Goal: Transaction & Acquisition: Subscribe to service/newsletter

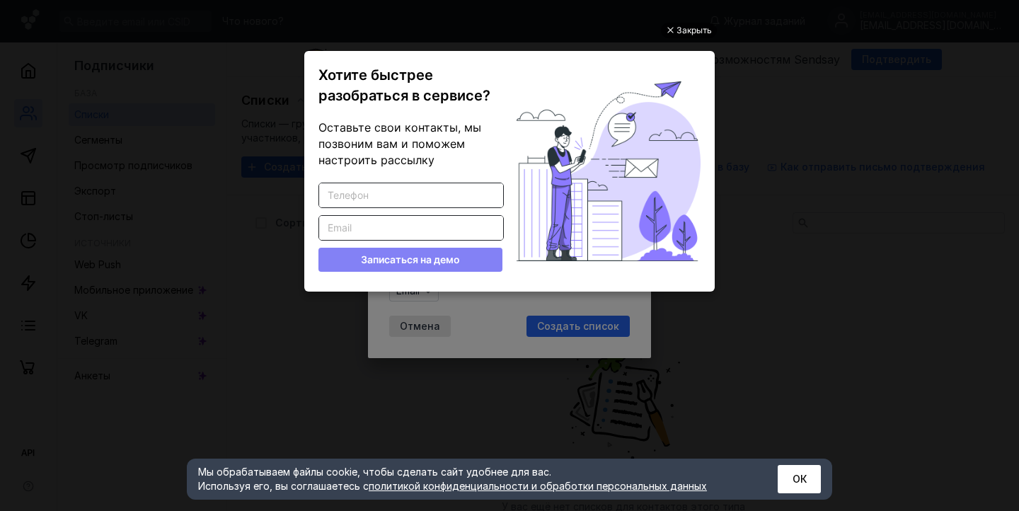
click at [682, 30] on div "Закрыть" at bounding box center [694, 31] width 35 height 16
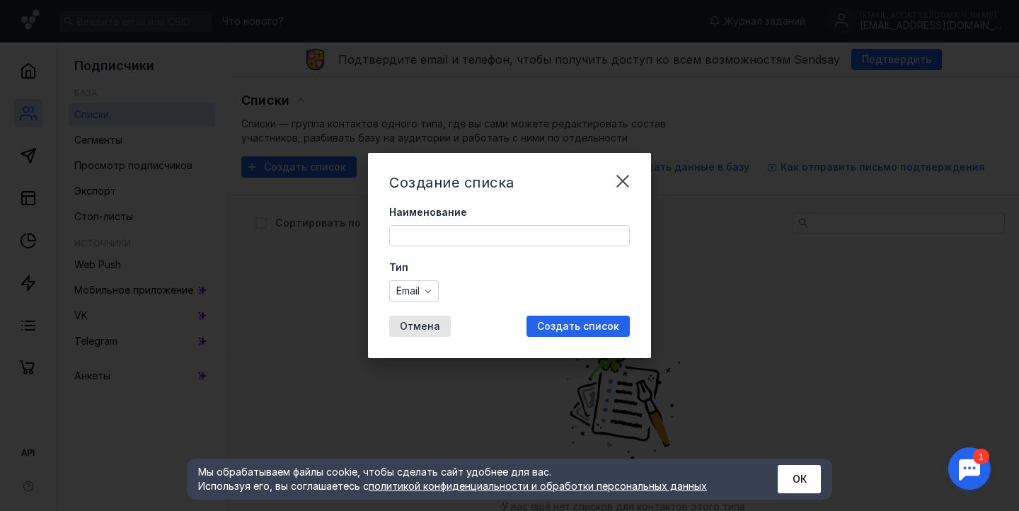
click at [551, 229] on input "Наименование" at bounding box center [509, 236] width 239 height 20
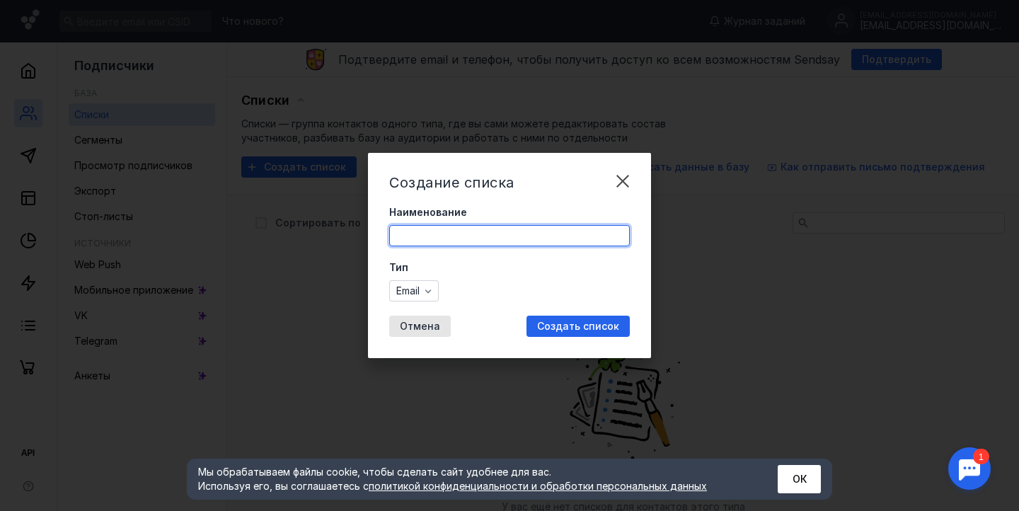
type input "к"
type input "бизнесы [GEOGRAPHIC_DATA]"
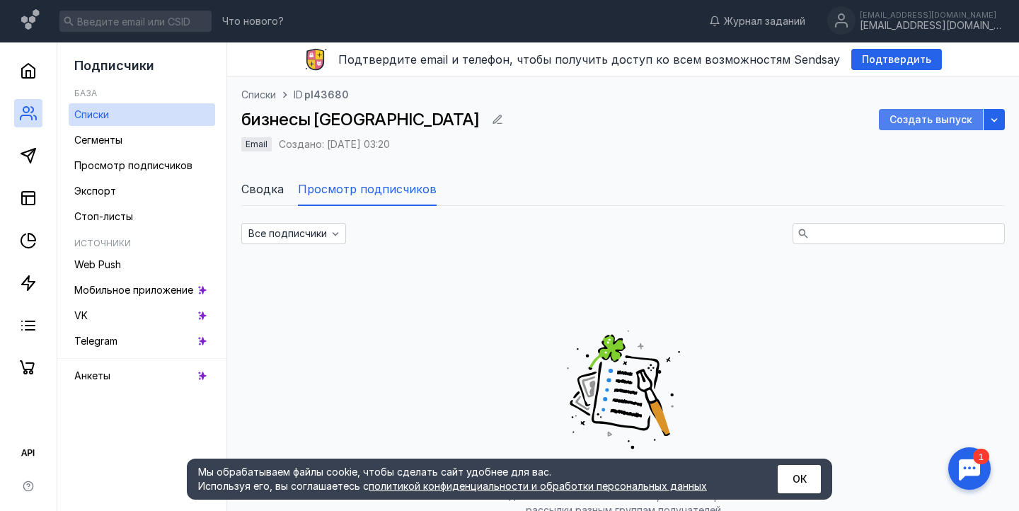
click at [916, 121] on span "Создать выпуск" at bounding box center [931, 120] width 83 height 12
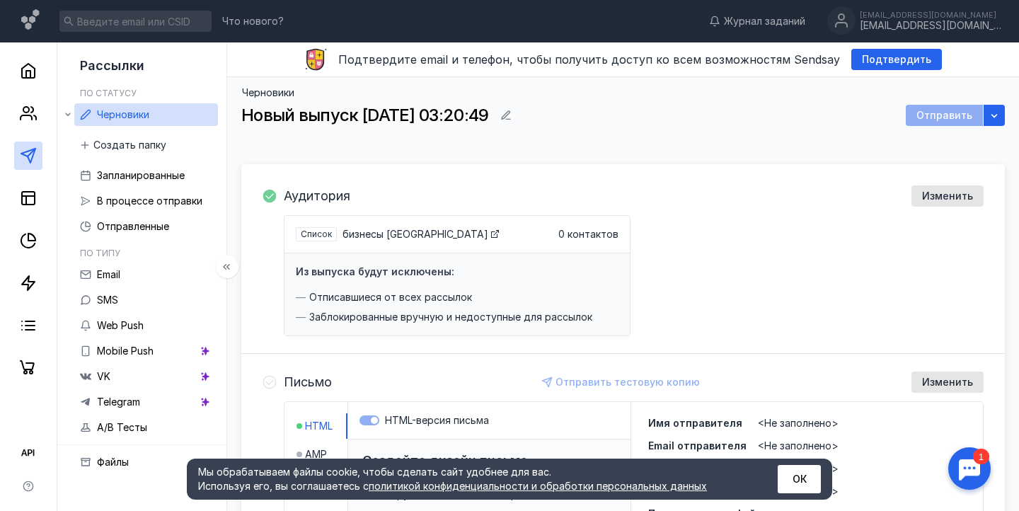
click at [14, 152] on link at bounding box center [28, 156] width 28 height 28
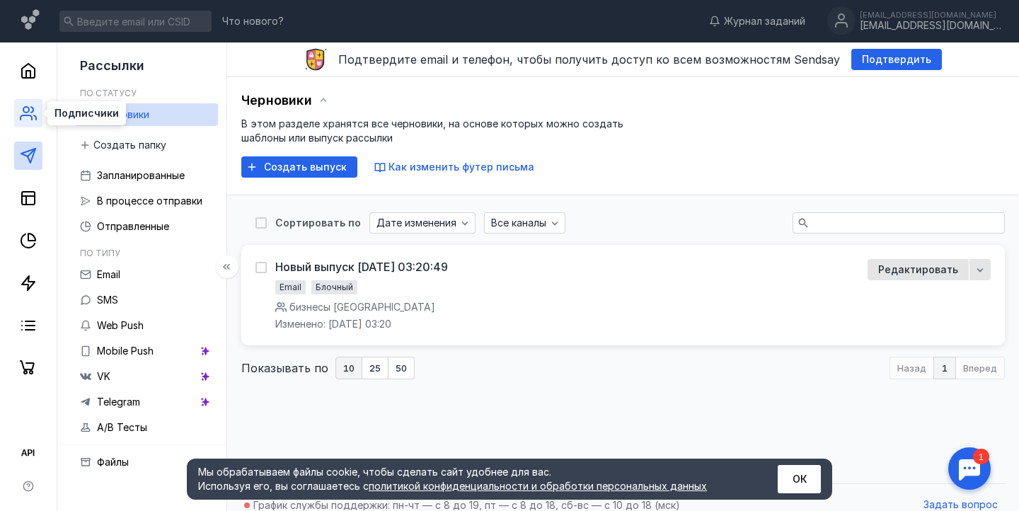
click at [32, 119] on icon at bounding box center [26, 117] width 11 height 4
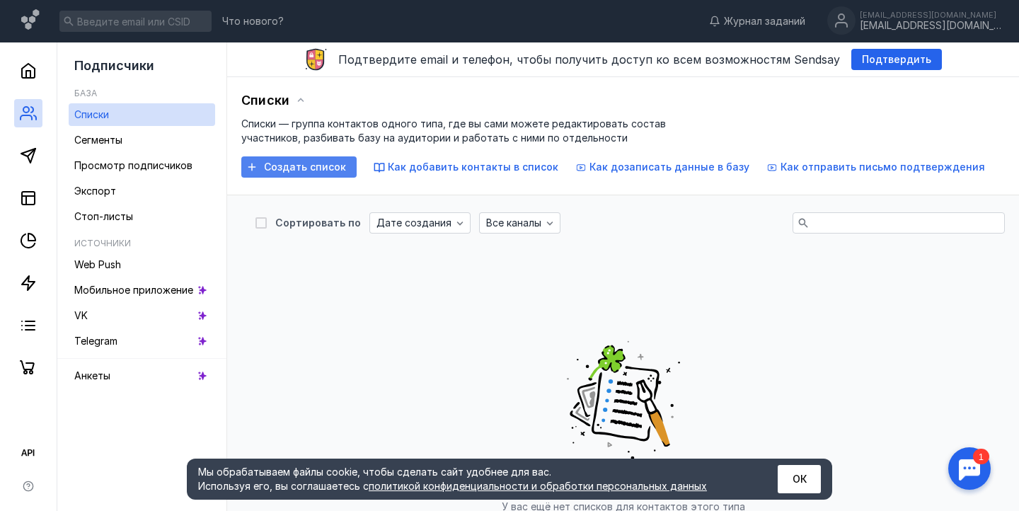
click at [268, 171] on span "Создать список" at bounding box center [305, 167] width 82 height 12
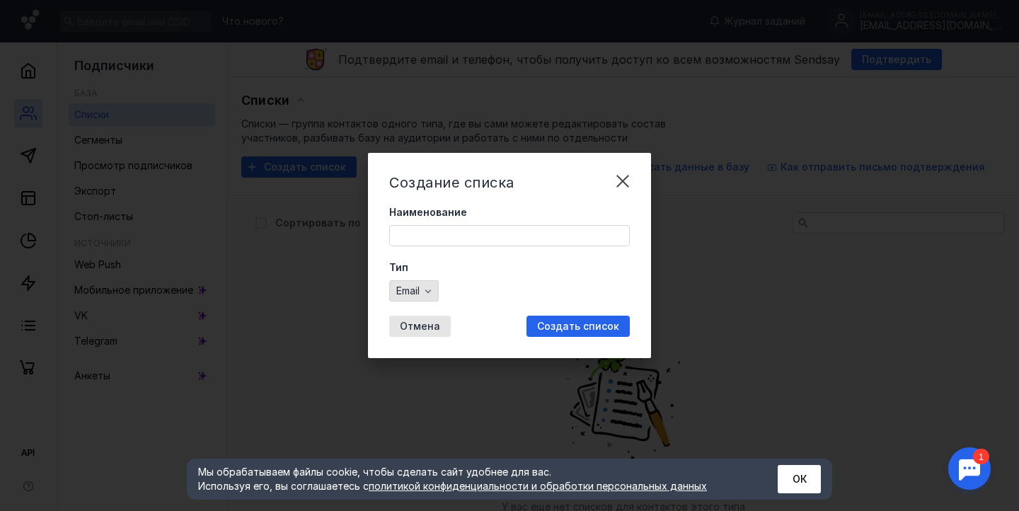
click at [404, 290] on span "Email" at bounding box center [407, 291] width 23 height 12
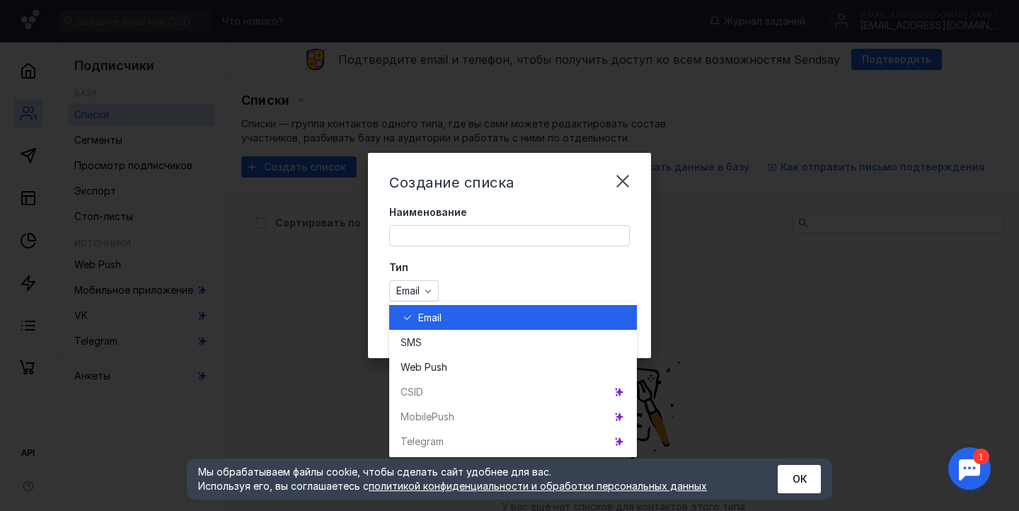
click at [489, 289] on div "Email" at bounding box center [509, 290] width 241 height 21
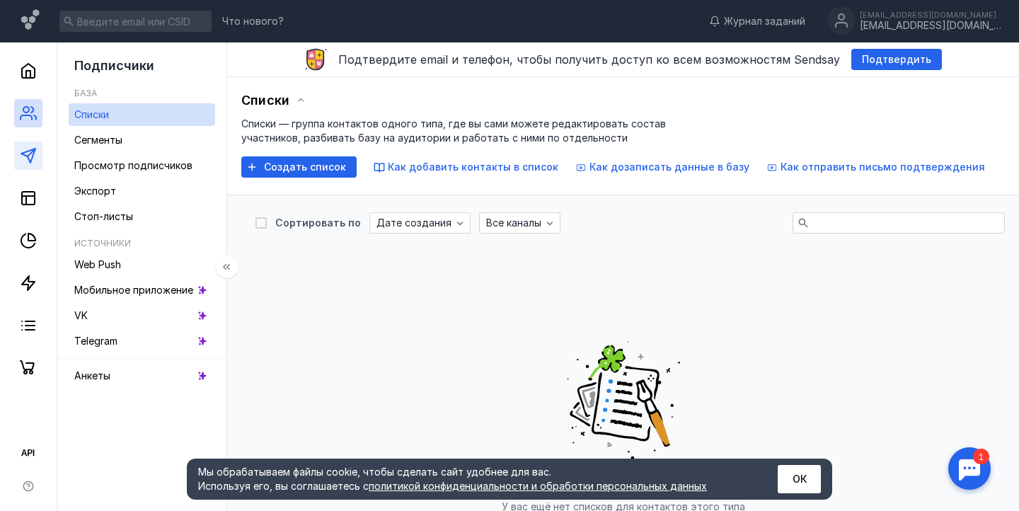
click at [34, 148] on icon at bounding box center [28, 155] width 17 height 17
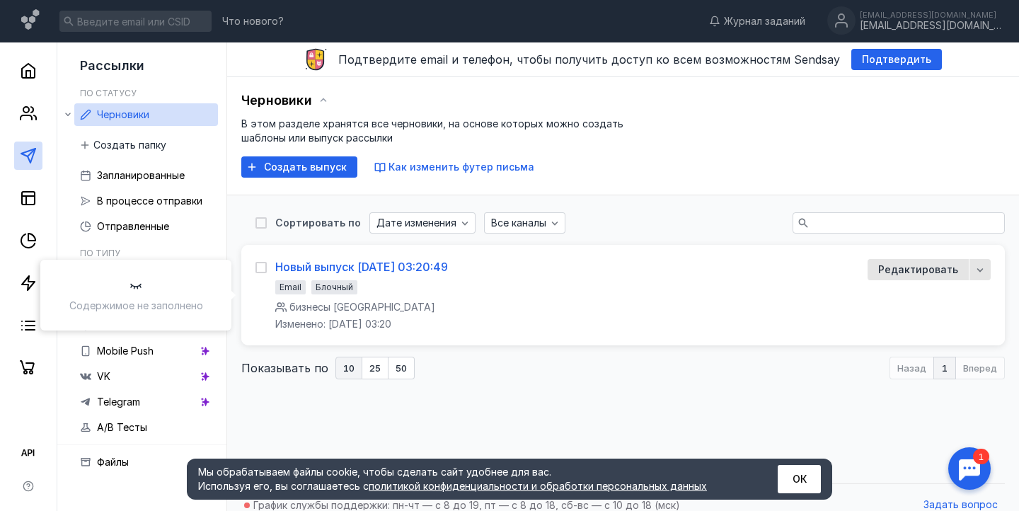
click at [421, 260] on div "Новый выпуск [DATE] 03:20:49" at bounding box center [361, 267] width 173 height 14
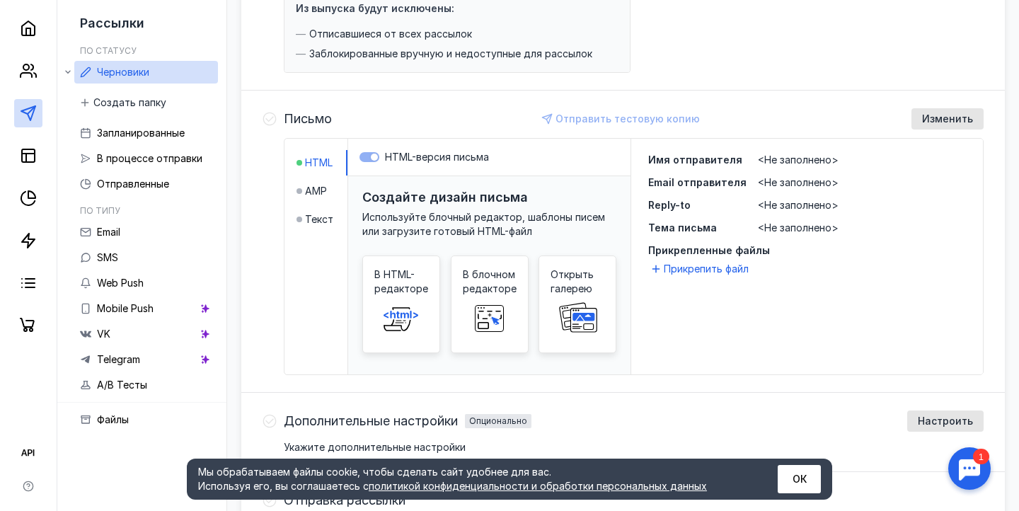
scroll to position [270, 0]
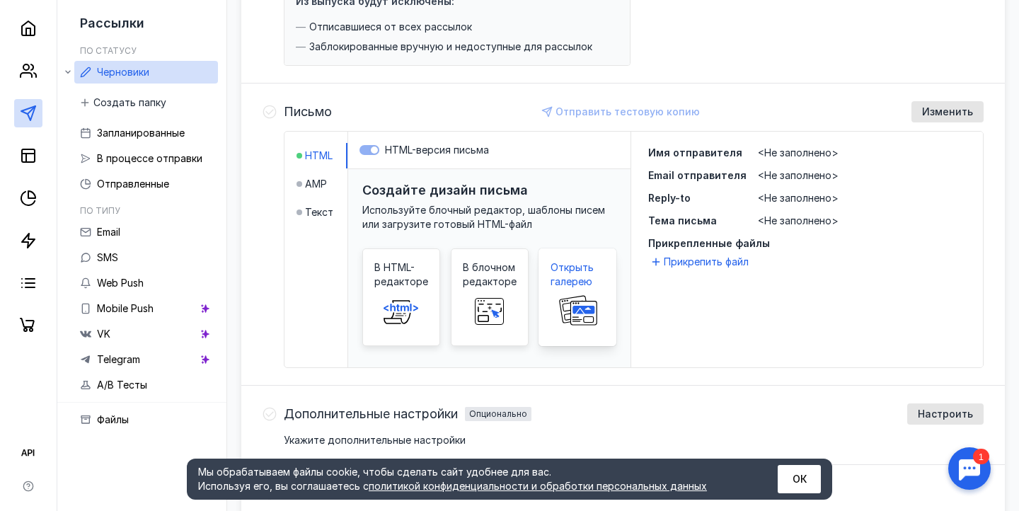
click at [589, 324] on rect at bounding box center [584, 313] width 26 height 24
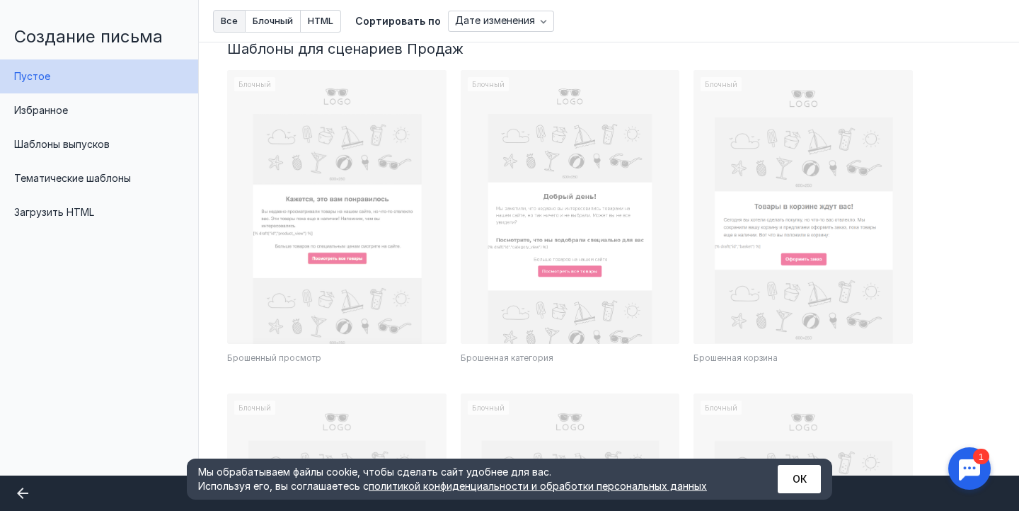
scroll to position [1083, 0]
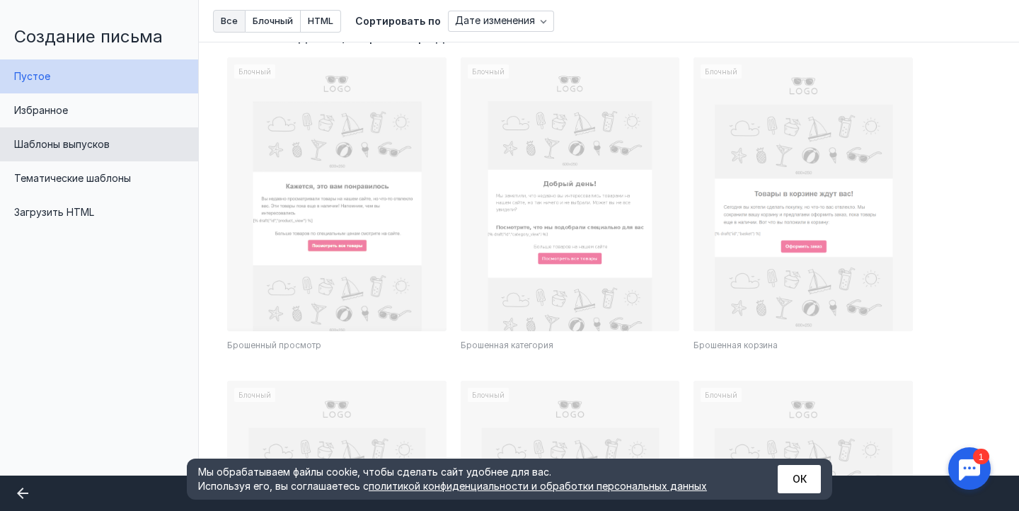
click at [76, 142] on span "Шаблоны выпусков" at bounding box center [62, 144] width 96 height 12
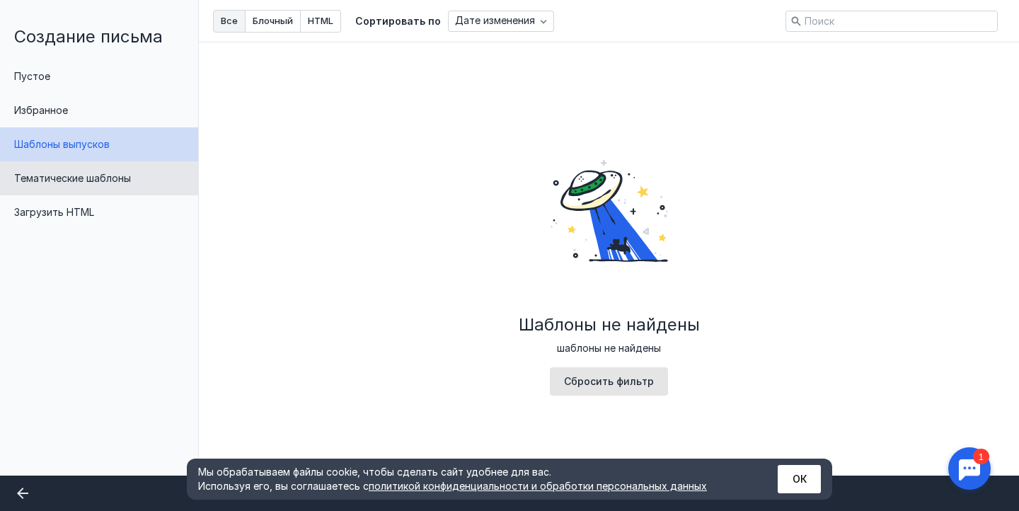
click at [86, 174] on span "Тематические шаблоны" at bounding box center [72, 178] width 117 height 12
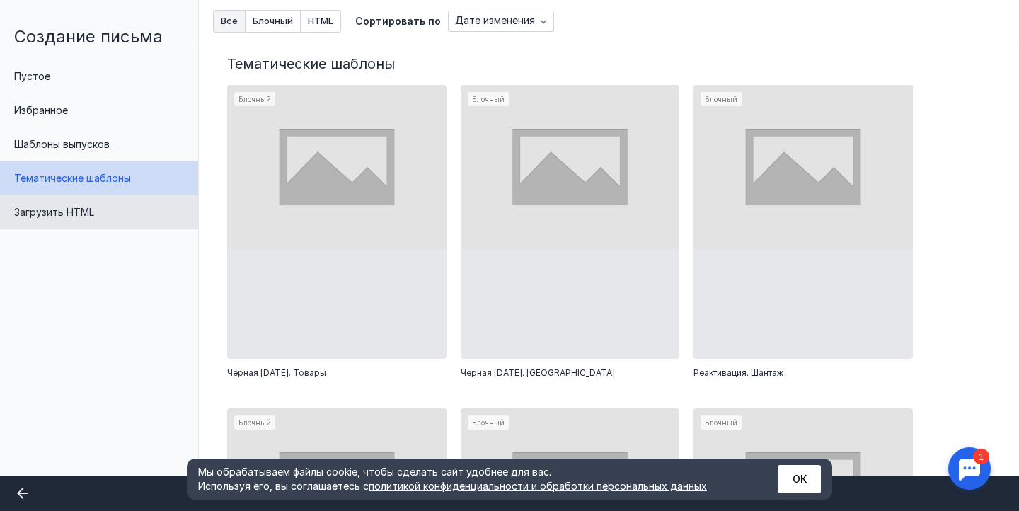
click at [87, 198] on div "Загрузить HTML" at bounding box center [99, 212] width 198 height 34
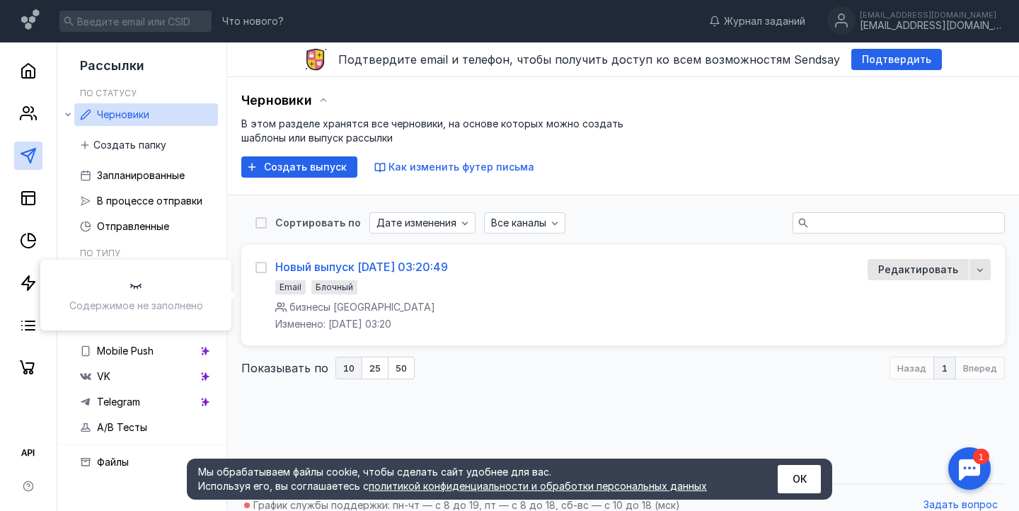
click at [366, 268] on div "Новый выпуск [DATE] 03:20:49" at bounding box center [361, 267] width 173 height 14
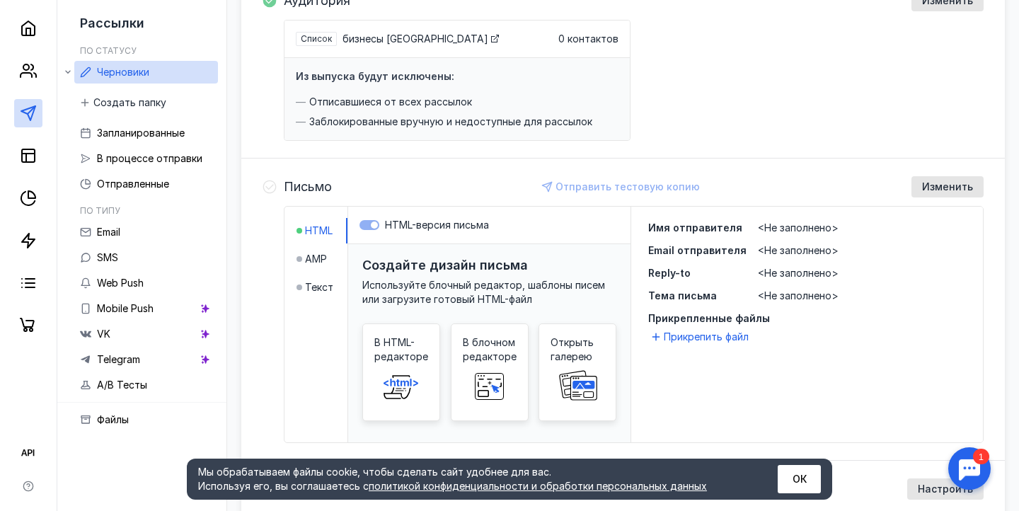
scroll to position [215, 0]
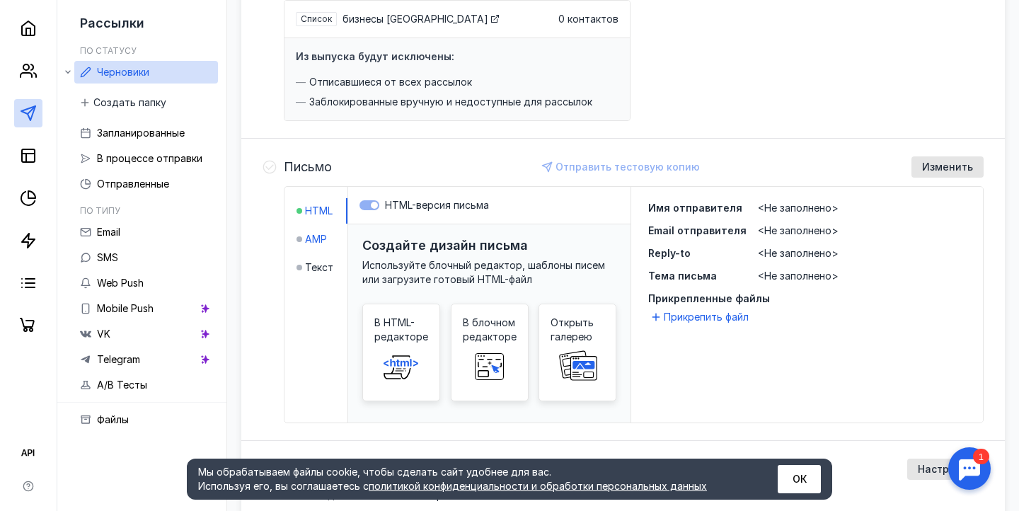
click at [320, 242] on span "AMP" at bounding box center [316, 239] width 22 height 14
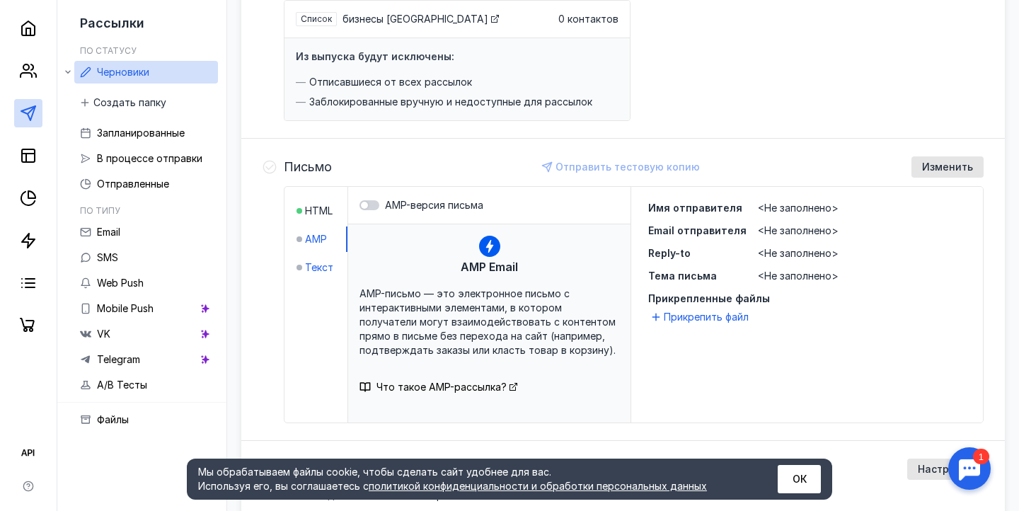
click at [313, 263] on span "Текст" at bounding box center [319, 268] width 28 height 14
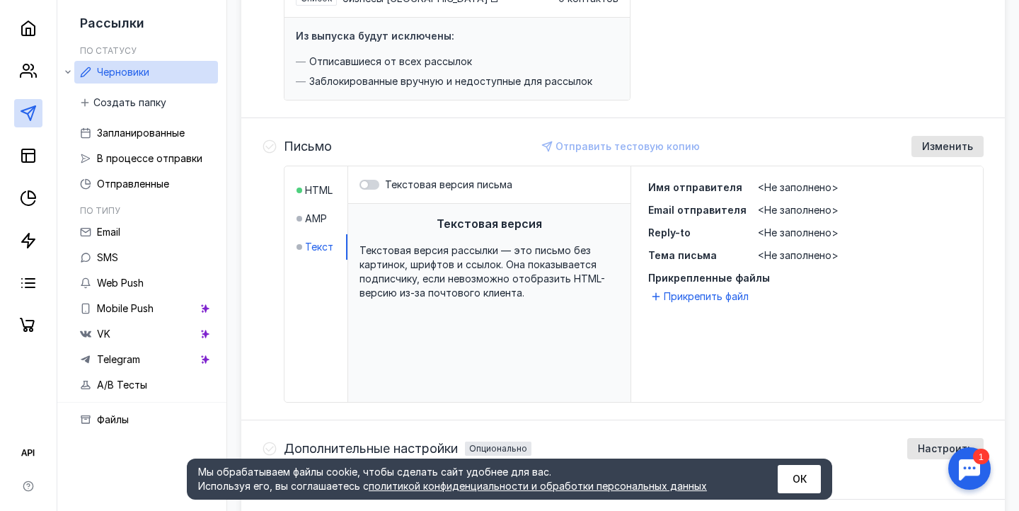
scroll to position [372, 0]
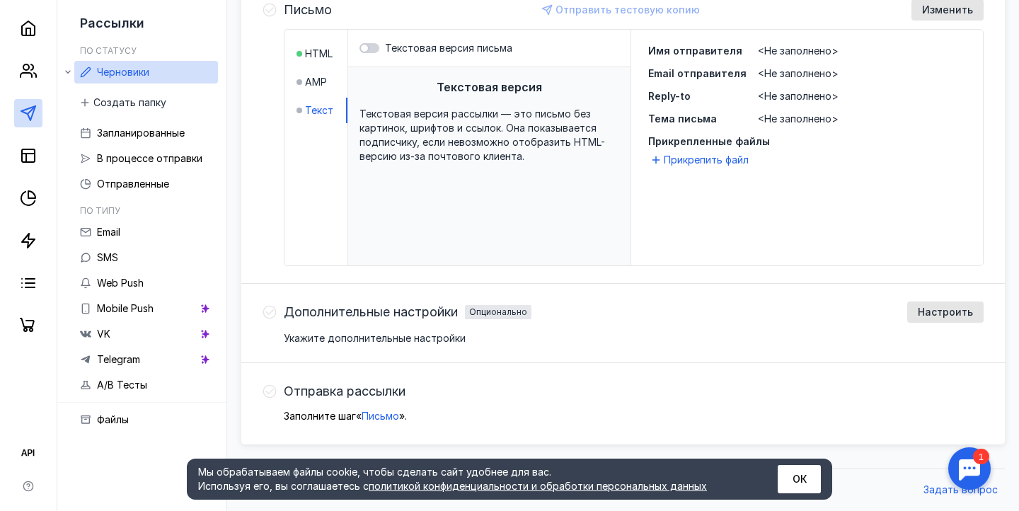
click at [316, 42] on li "HTML" at bounding box center [322, 53] width 51 height 25
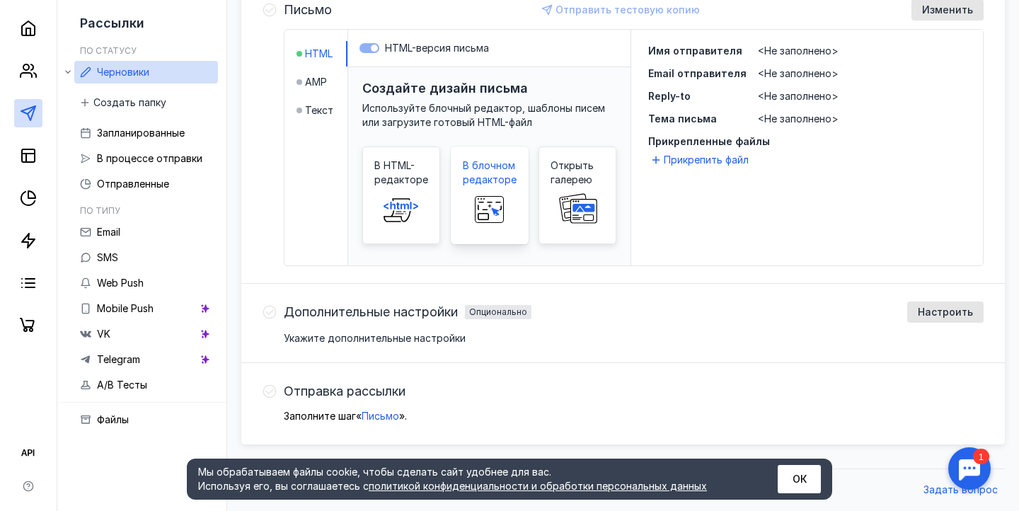
click at [473, 202] on rect at bounding box center [489, 209] width 45 height 28
click at [311, 108] on span "Текст" at bounding box center [319, 110] width 28 height 14
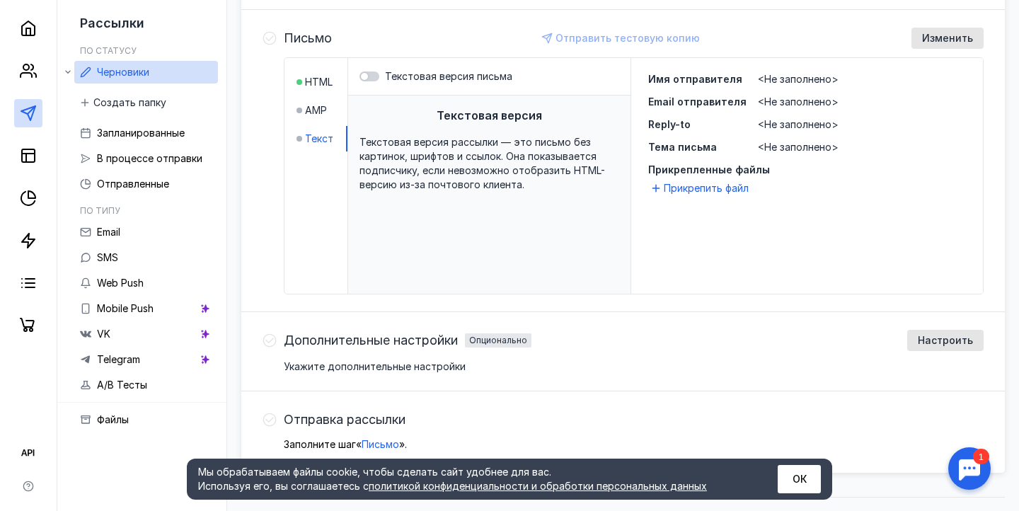
scroll to position [340, 0]
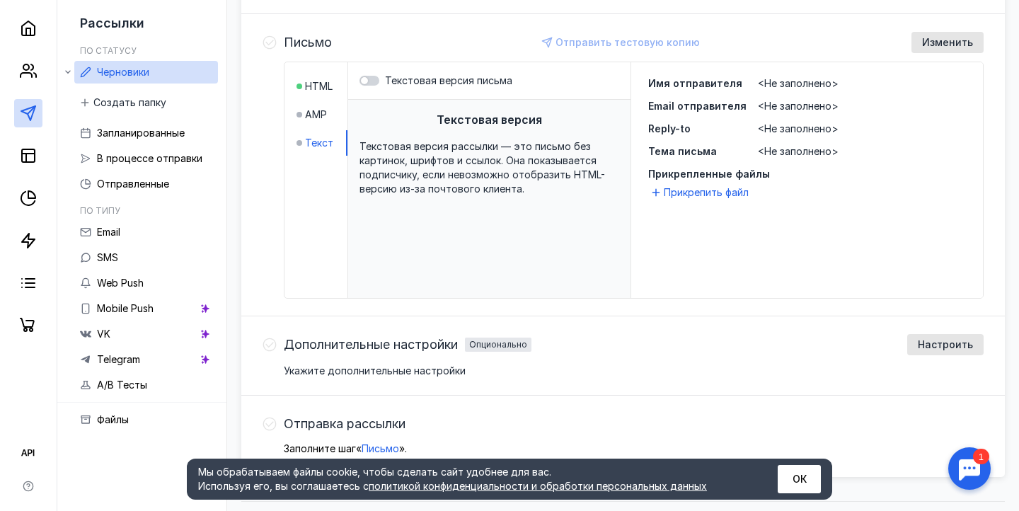
click at [770, 84] on span "<Не заполнено>" at bounding box center [798, 83] width 81 height 12
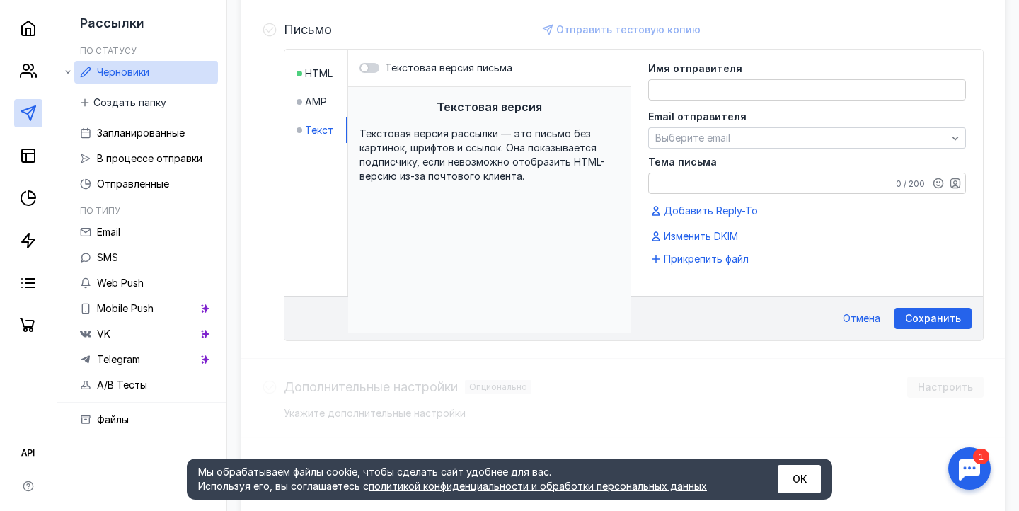
scroll to position [353, 0]
click at [770, 84] on textarea at bounding box center [807, 89] width 316 height 20
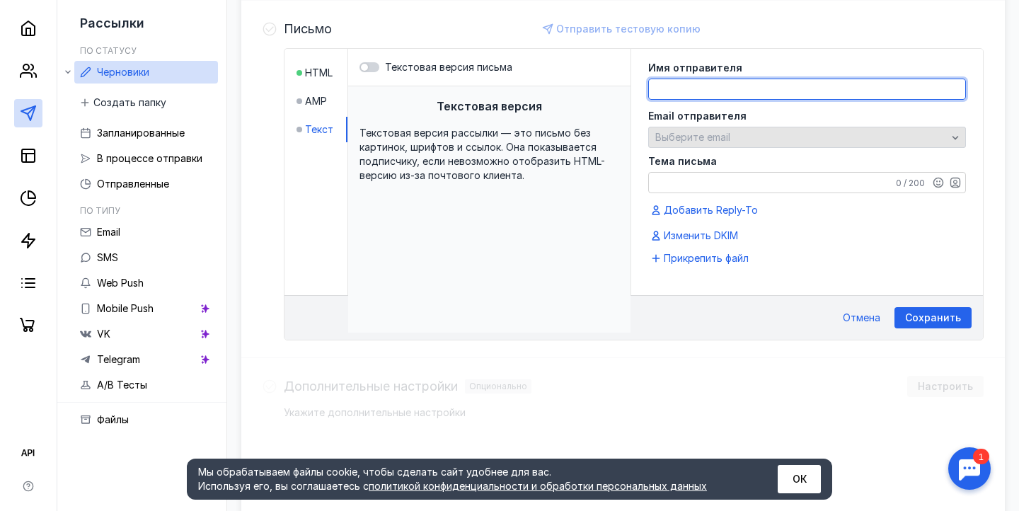
click at [718, 137] on div "Email отправителя Выберите email" at bounding box center [807, 129] width 318 height 37
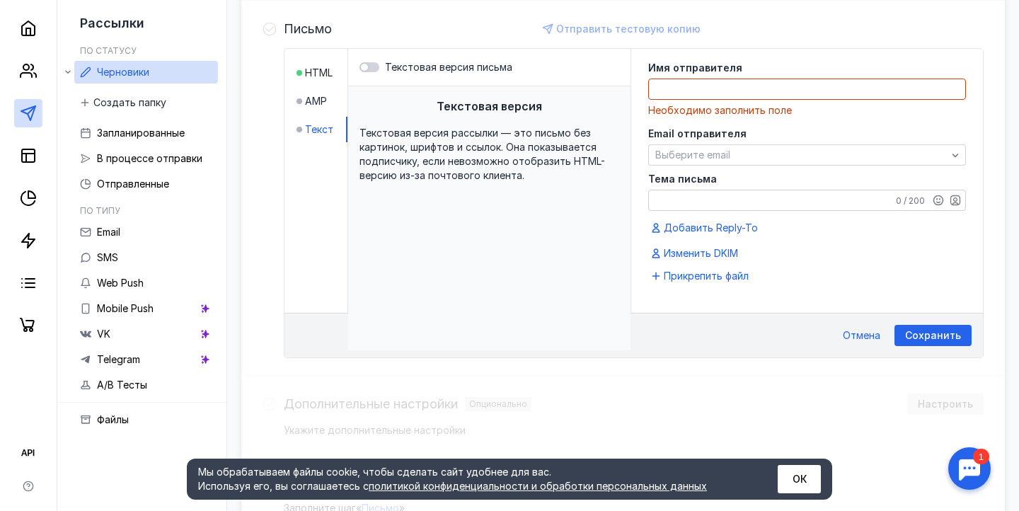
click at [721, 144] on div "Email отправителя Выберите email" at bounding box center [807, 147] width 318 height 37
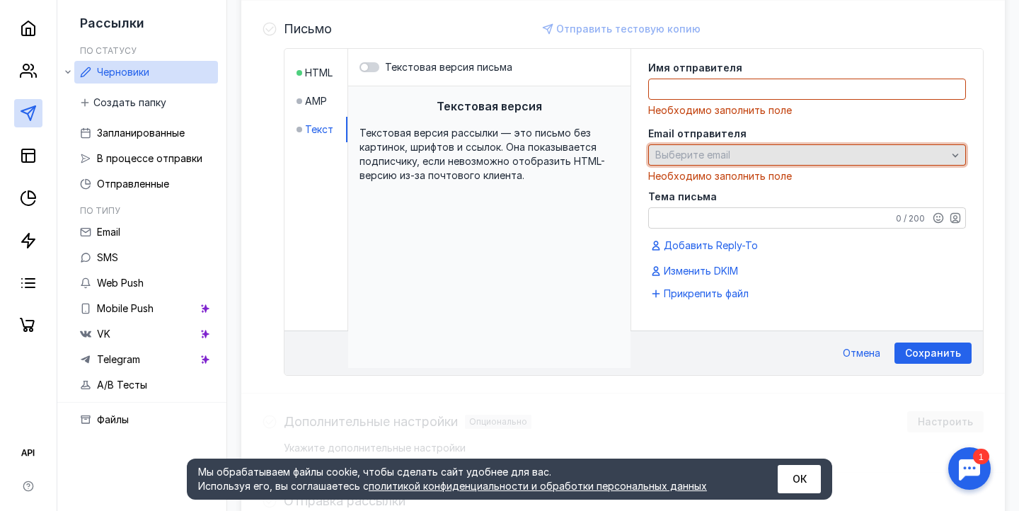
click at [727, 147] on div "Выберите email" at bounding box center [807, 154] width 318 height 21
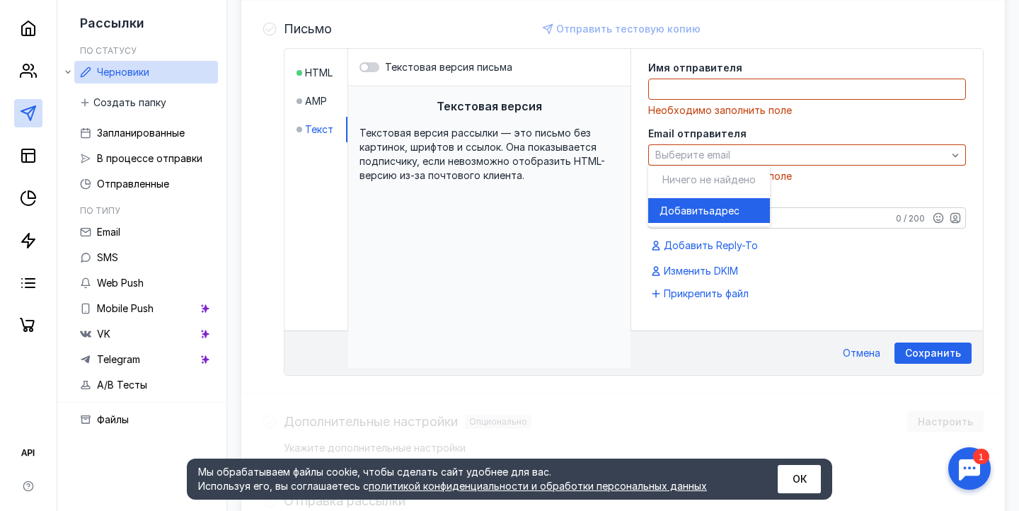
click at [765, 123] on div "Имя отправителя Необходимо заполнить поле Email отправителя Выберите email Необ…" at bounding box center [807, 171] width 318 height 217
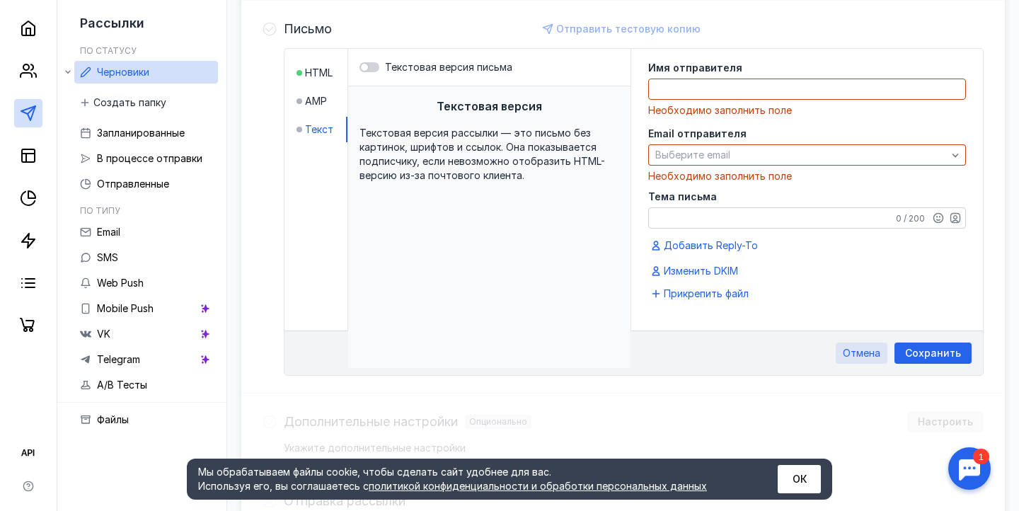
click at [862, 348] on span "Отмена" at bounding box center [862, 354] width 38 height 12
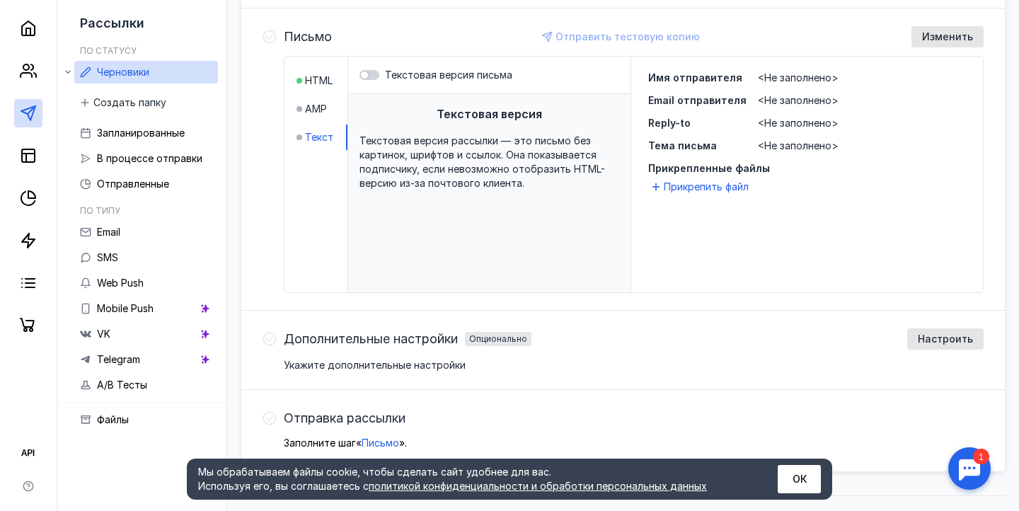
scroll to position [336, 0]
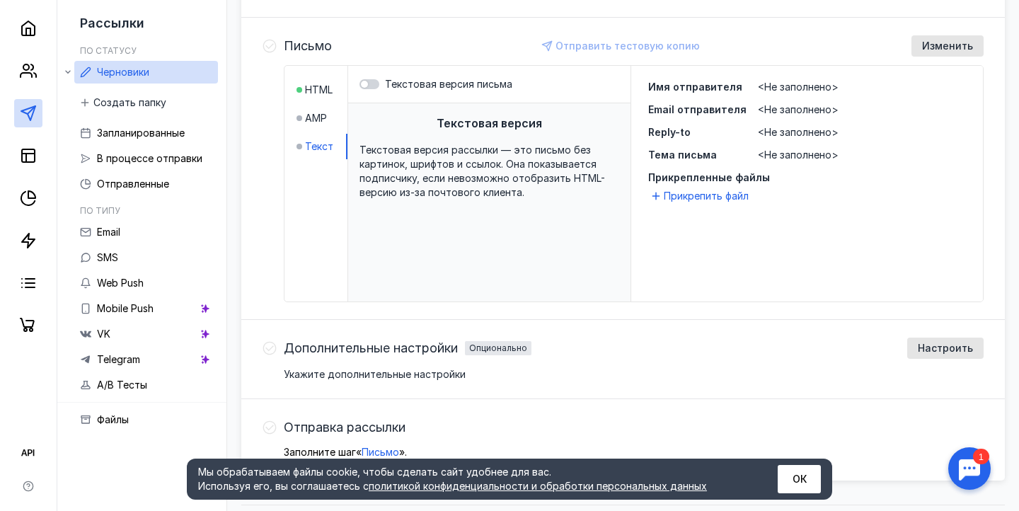
click at [803, 154] on span "<Не заполнено>" at bounding box center [798, 155] width 81 height 12
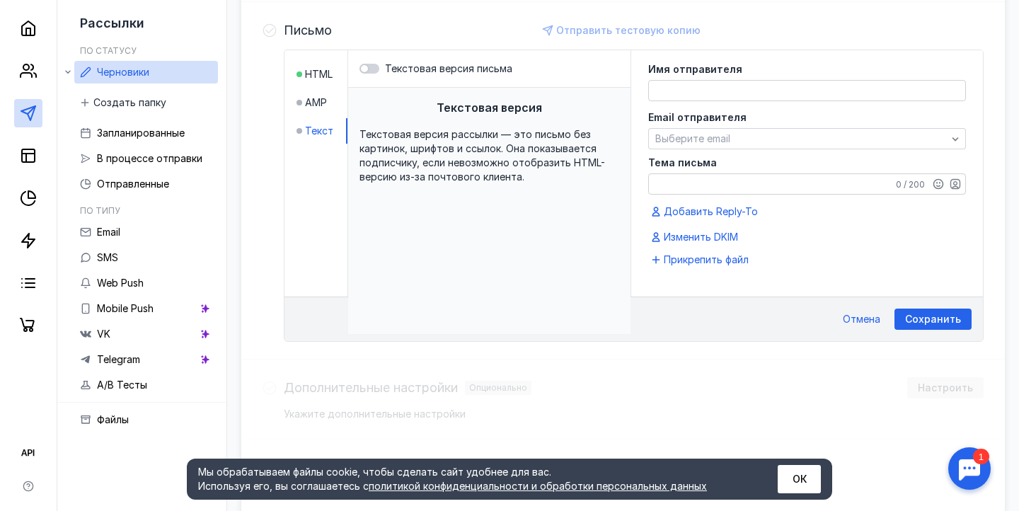
scroll to position [353, 0]
click at [762, 183] on textarea "Тема письма" at bounding box center [807, 183] width 316 height 20
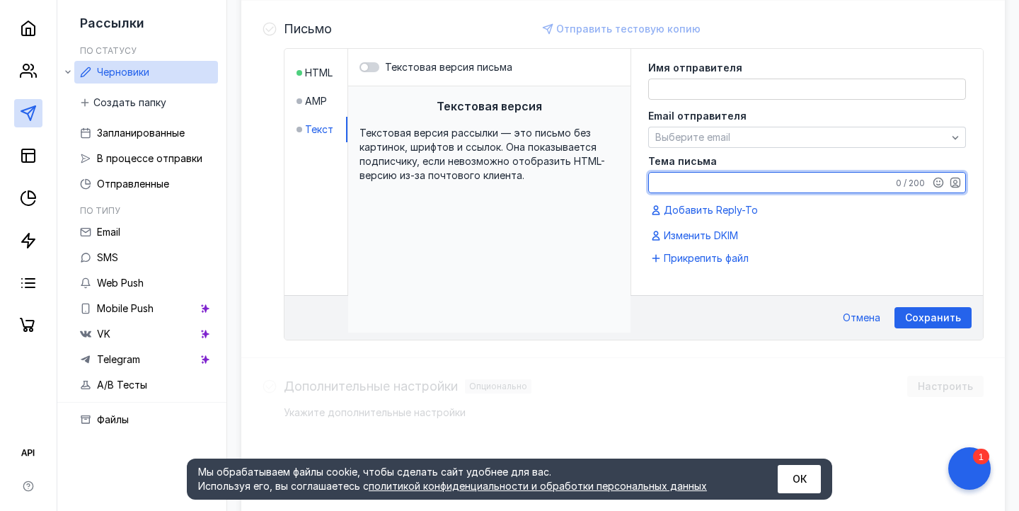
type textarea "G"
click at [806, 184] on textarea "Привлеките к себе внимание: Продающие" at bounding box center [807, 183] width 316 height 20
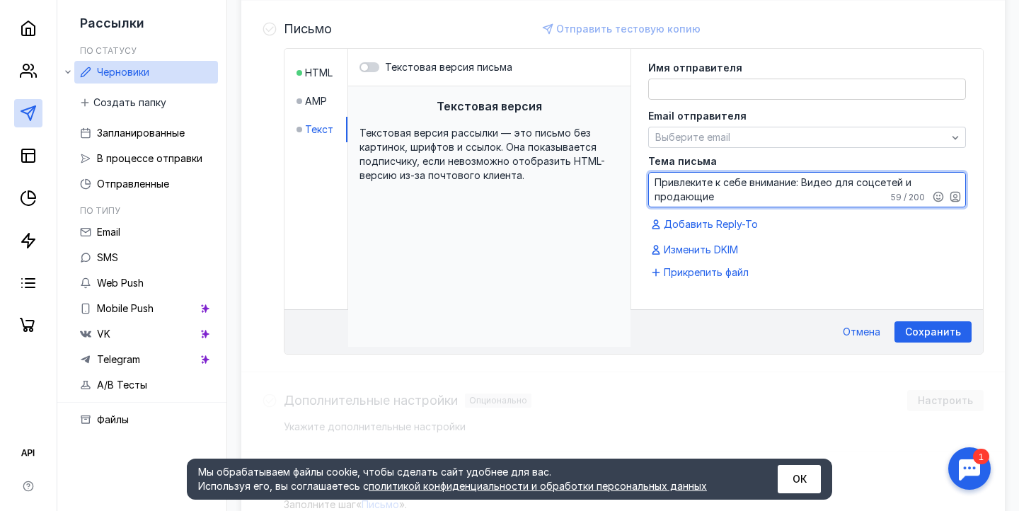
click at [769, 199] on textarea "Привлеките к себе внимание: Видео для соцсетей и продающие" at bounding box center [807, 190] width 316 height 34
type textarea "Привлеките к себе внимание: Видео для соцсетей и продающие промо"
click at [913, 327] on span "Сохранить" at bounding box center [933, 332] width 56 height 12
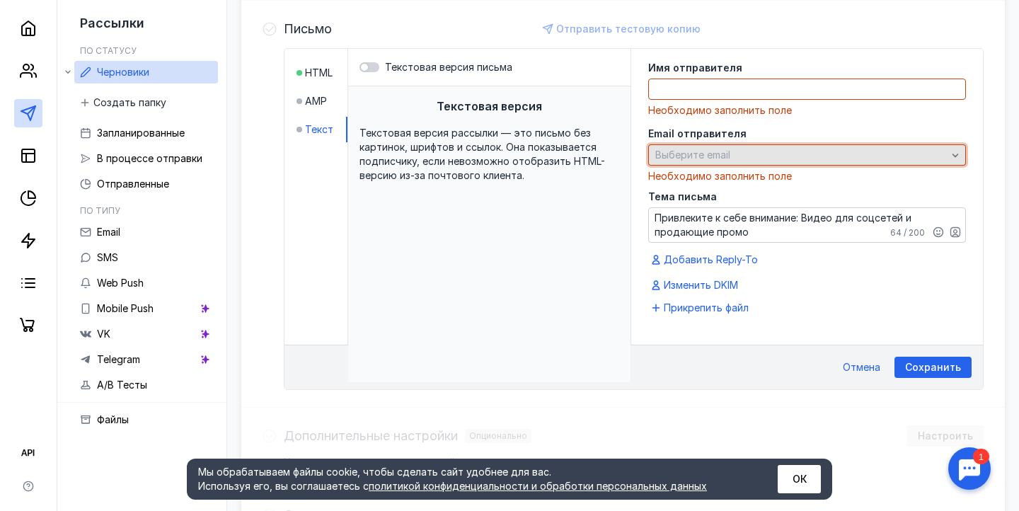
click at [728, 155] on span "Выберите email" at bounding box center [693, 155] width 75 height 12
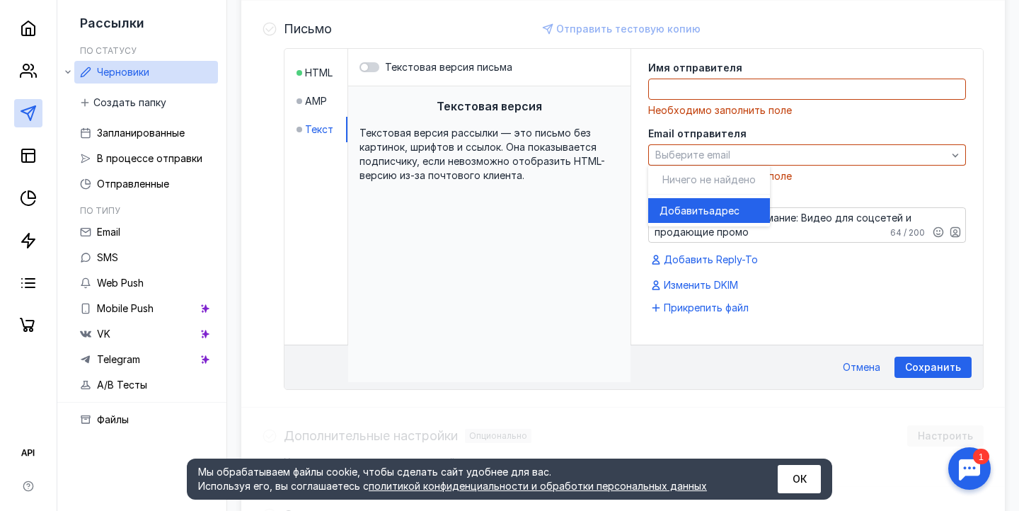
click at [541, 265] on div "Текстовая версия Текстовая версия рассылки — это письмо без картинок, шрифтов и…" at bounding box center [489, 234] width 282 height 296
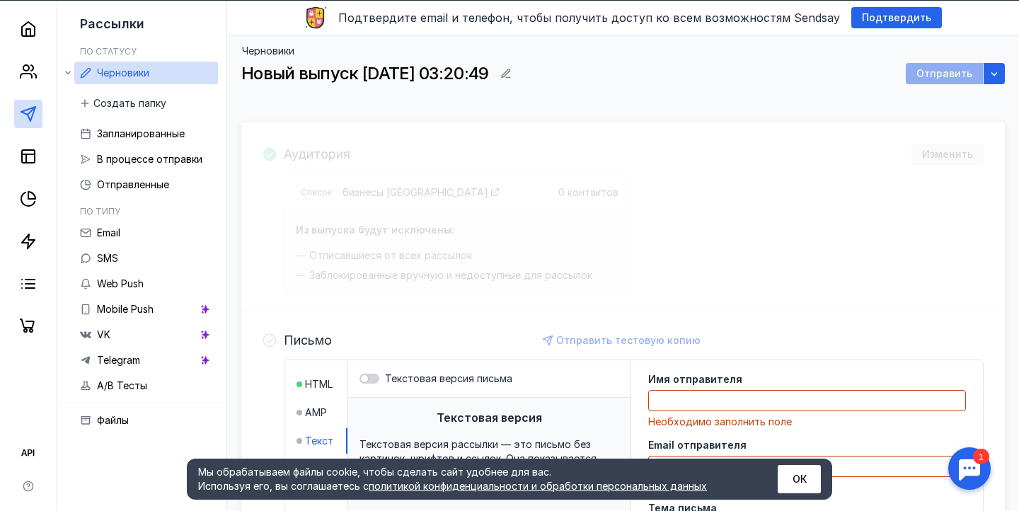
scroll to position [24, 0]
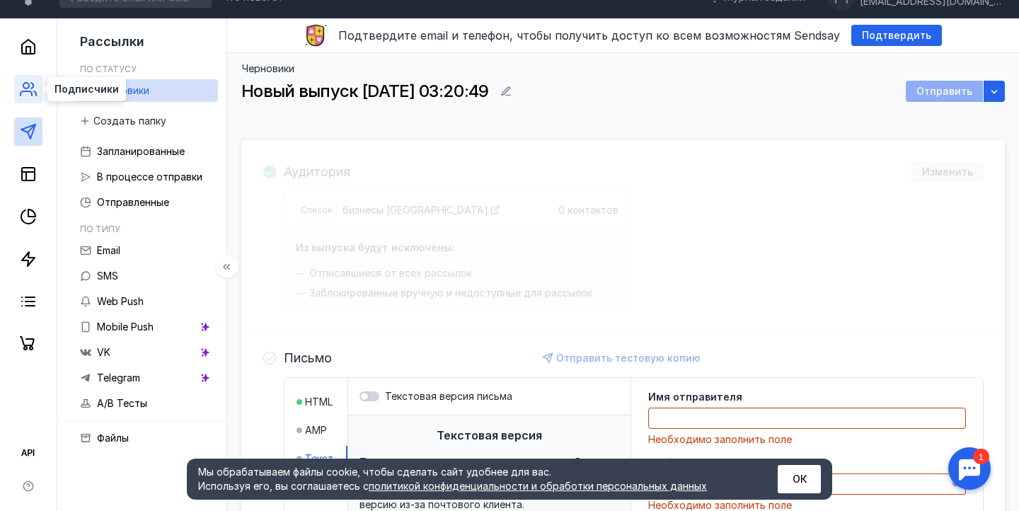
click at [22, 82] on icon at bounding box center [28, 89] width 17 height 17
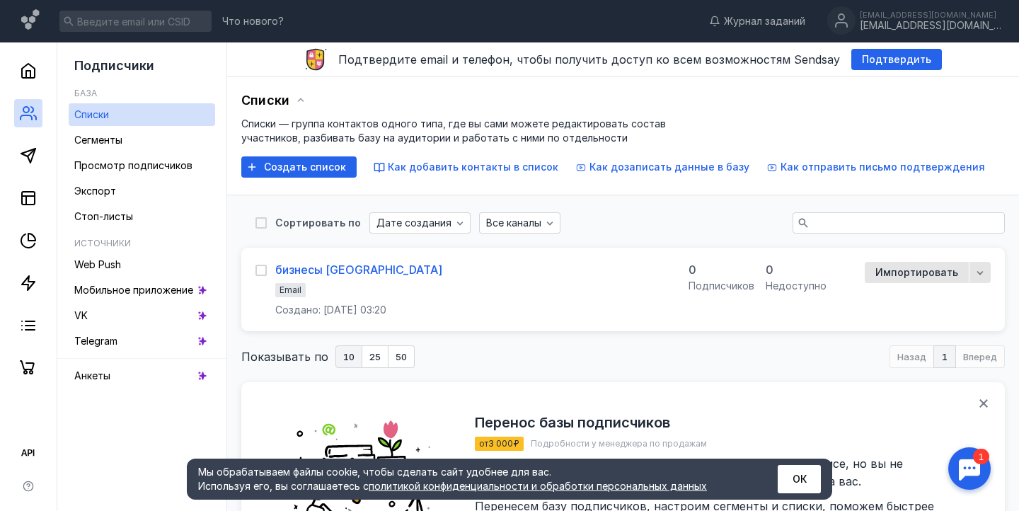
click at [328, 269] on div "бизнесы [GEOGRAPHIC_DATA]" at bounding box center [358, 270] width 167 height 14
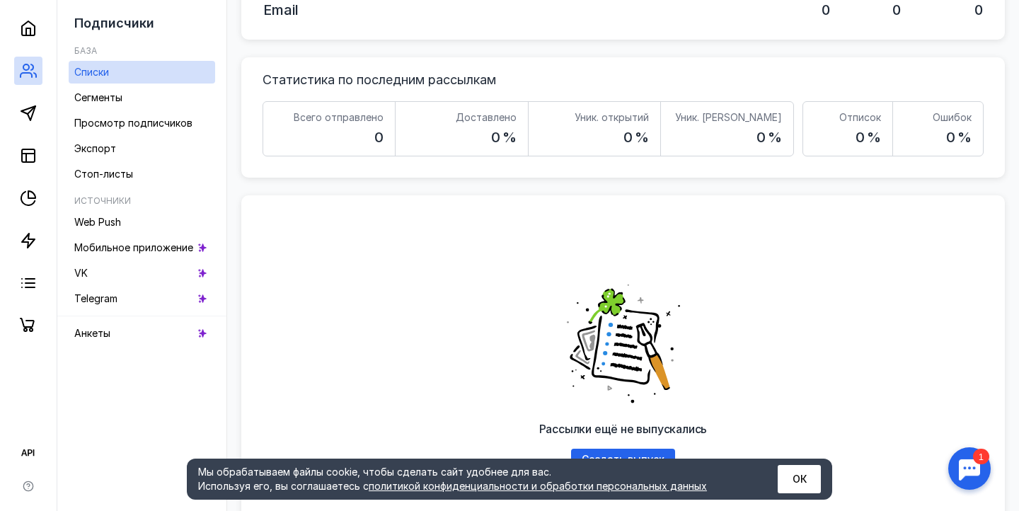
scroll to position [391, 0]
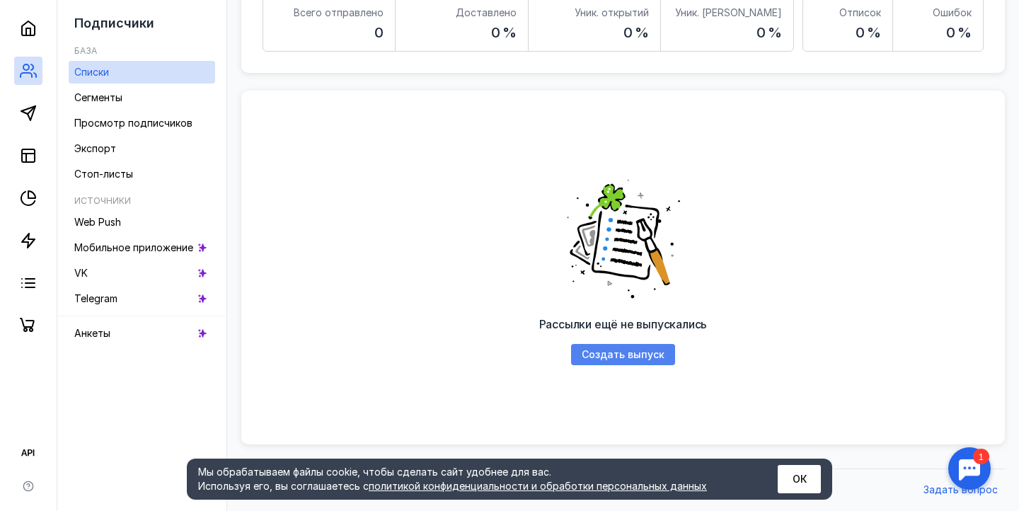
click at [622, 354] on span "Создать выпуск" at bounding box center [623, 355] width 83 height 12
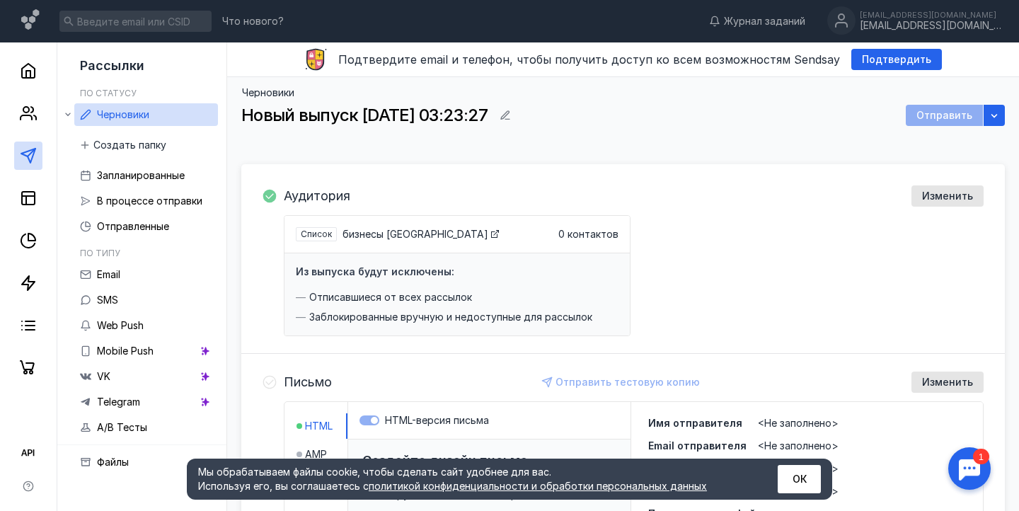
scroll to position [121, 0]
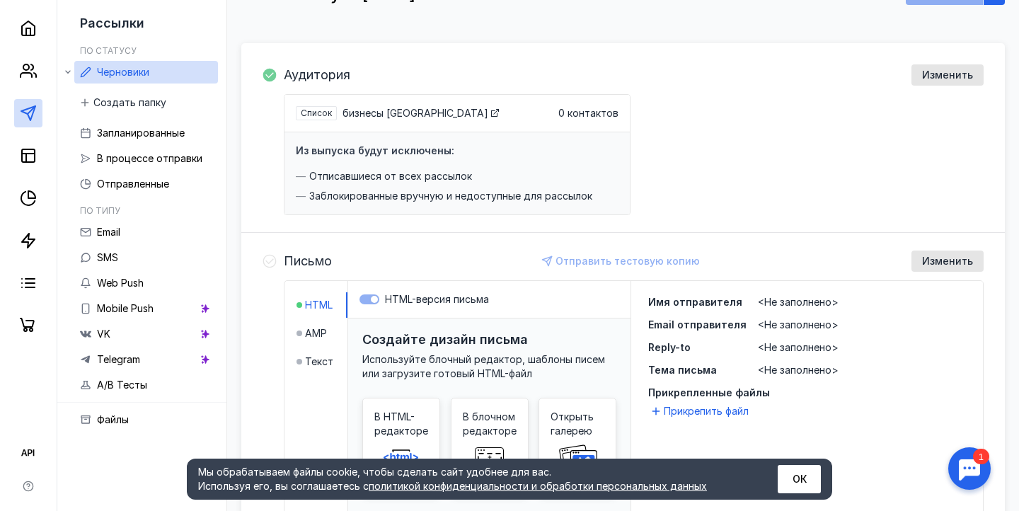
click at [716, 213] on div "Список бизнесы спб 0 контактов Из выпуска будут исключены: Отписавшиеся от всех…" at bounding box center [634, 154] width 700 height 121
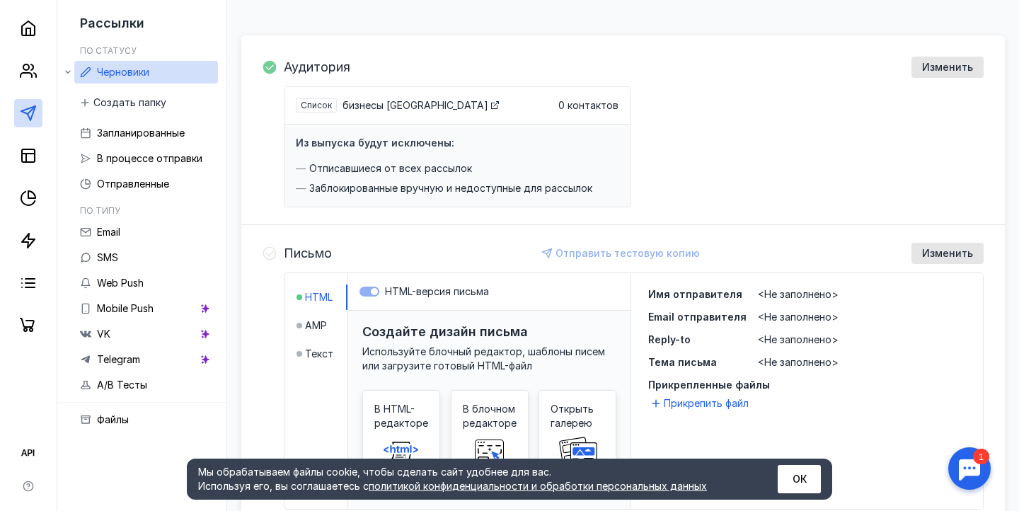
scroll to position [136, 0]
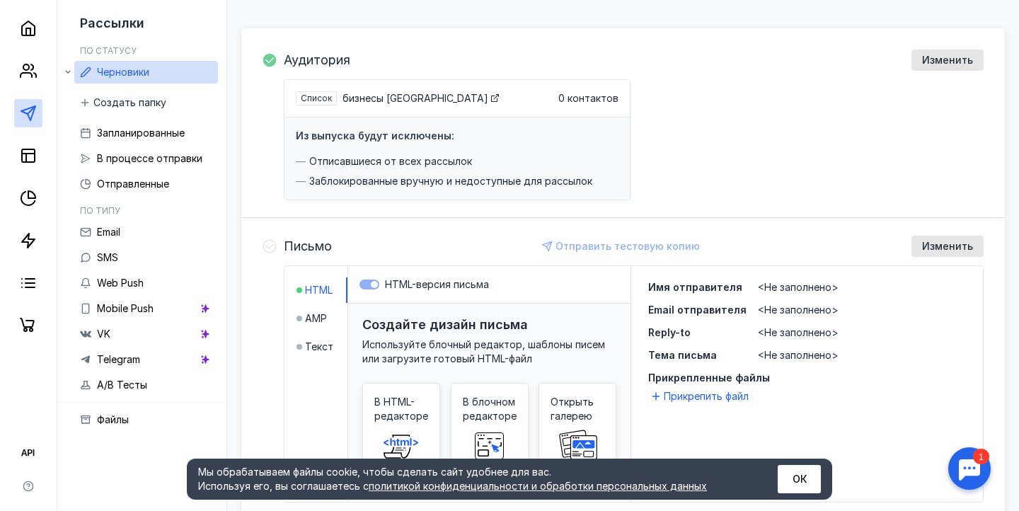
click at [791, 287] on span "<Не заполнено>" at bounding box center [798, 287] width 81 height 12
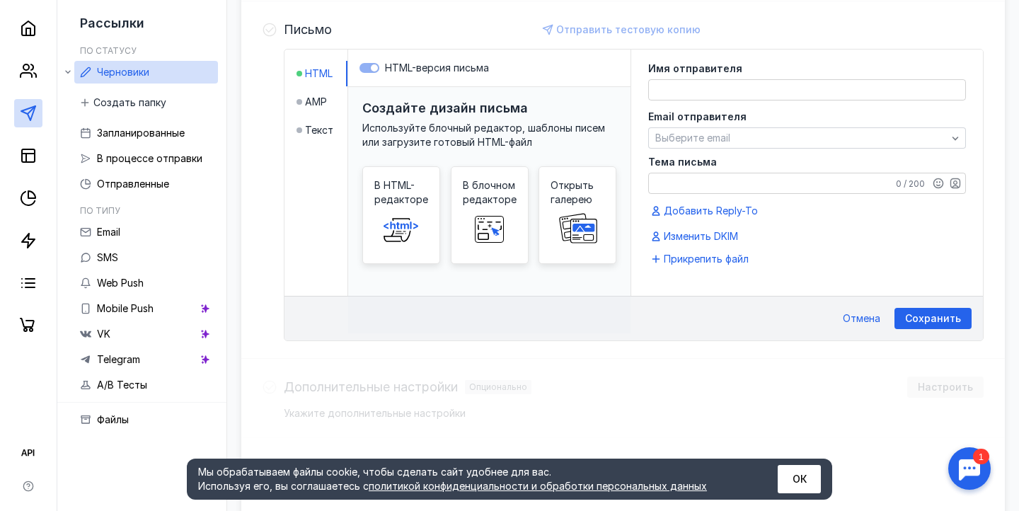
scroll to position [353, 0]
click at [731, 97] on textarea at bounding box center [807, 89] width 316 height 20
type textarea "и"
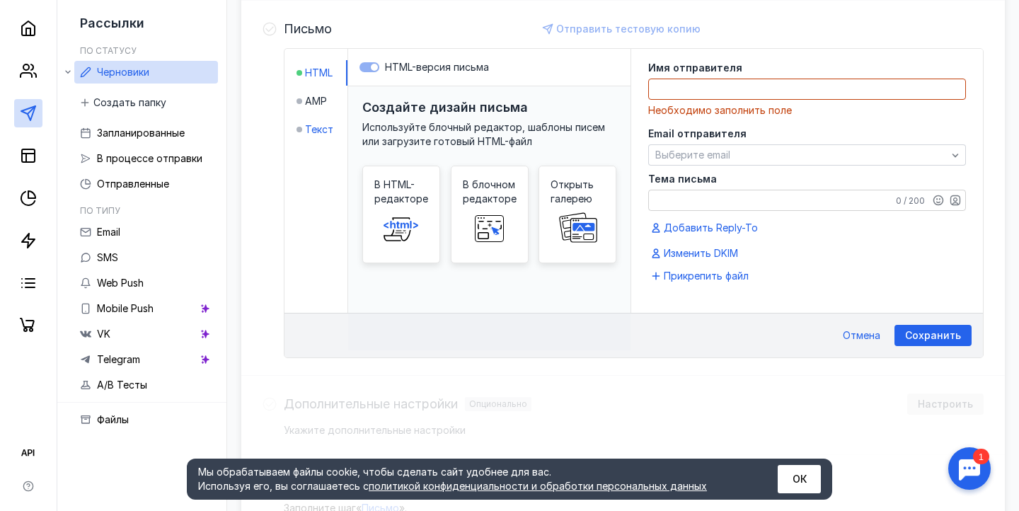
click at [302, 132] on div at bounding box center [300, 129] width 6 height 14
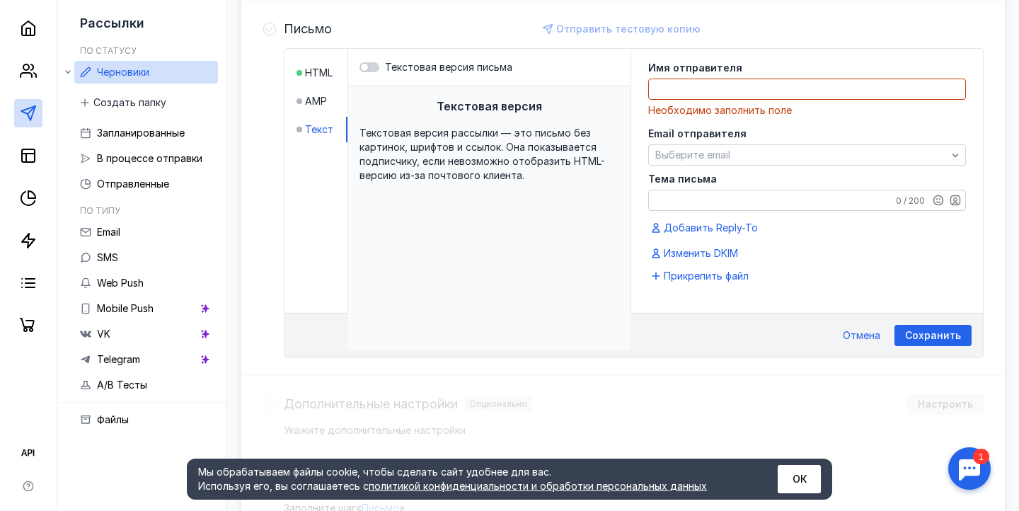
click at [439, 165] on span "Текстовая версия рассылки — это письмо без картинок, шрифтов и ссылок. Она пока…" at bounding box center [483, 154] width 246 height 55
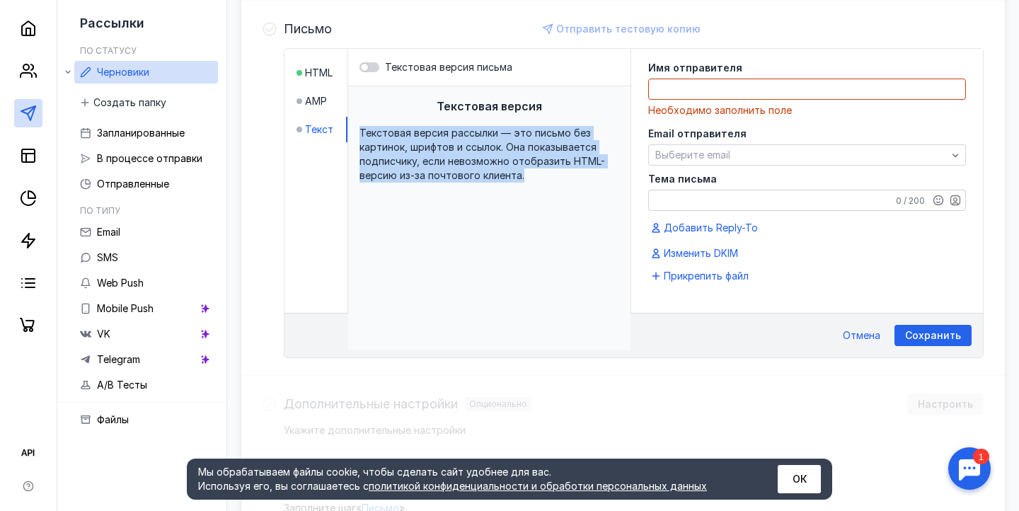
drag, startPoint x: 516, startPoint y: 189, endPoint x: 423, endPoint y: 122, distance: 114.1
click at [423, 122] on div "Текстовая версия Текстовая версия рассылки — это письмо без картинок, шрифтов и…" at bounding box center [489, 218] width 282 height 264
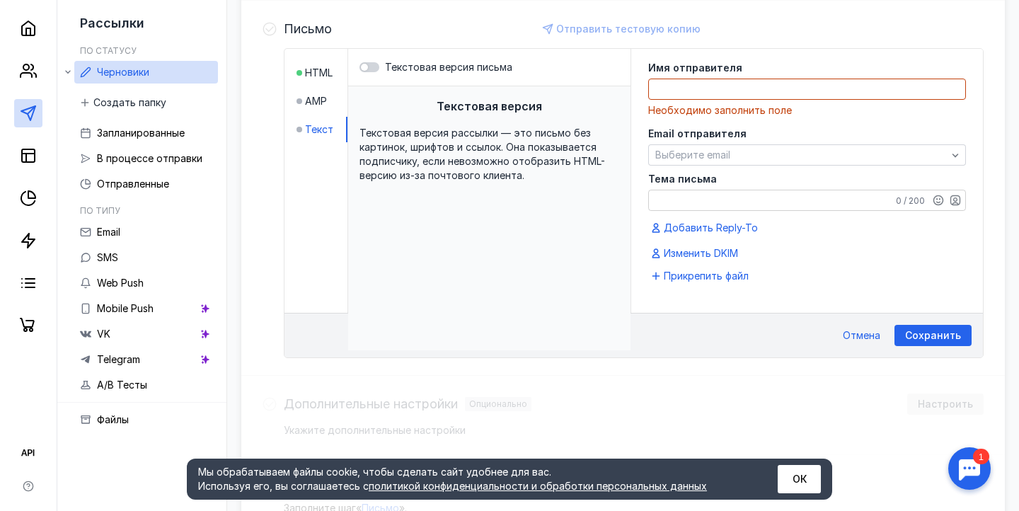
click at [422, 198] on div "Текстовая версия Текстовая версия рассылки — это письмо без картинок, шрифтов и…" at bounding box center [489, 218] width 282 height 264
click at [374, 70] on div at bounding box center [370, 67] width 20 height 10
click at [360, 67] on input "Текстовая версия письма" at bounding box center [360, 67] width 0 height 0
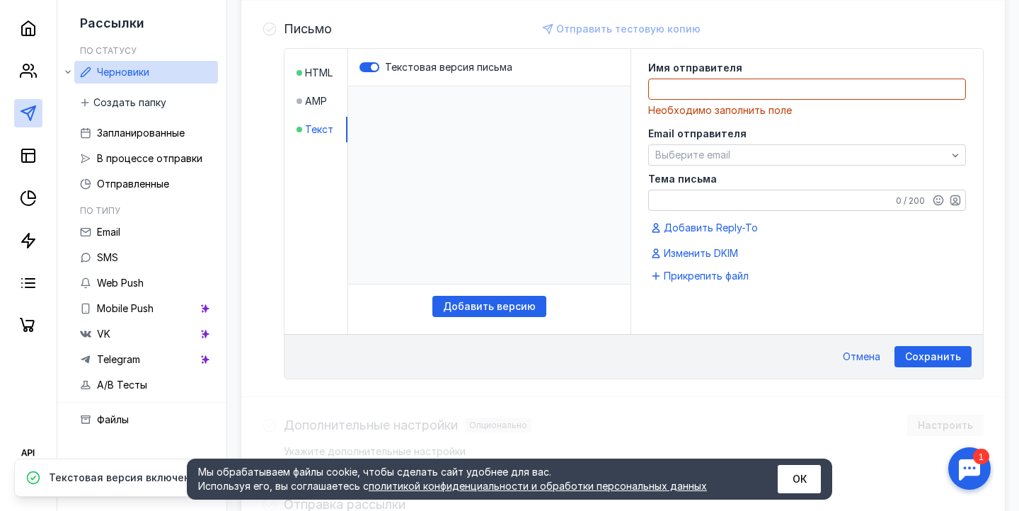
click at [437, 179] on p "​" at bounding box center [489, 185] width 282 height 198
click at [362, 68] on div at bounding box center [370, 67] width 20 height 10
click at [360, 67] on input "Текстовая версия письма" at bounding box center [360, 67] width 0 height 0
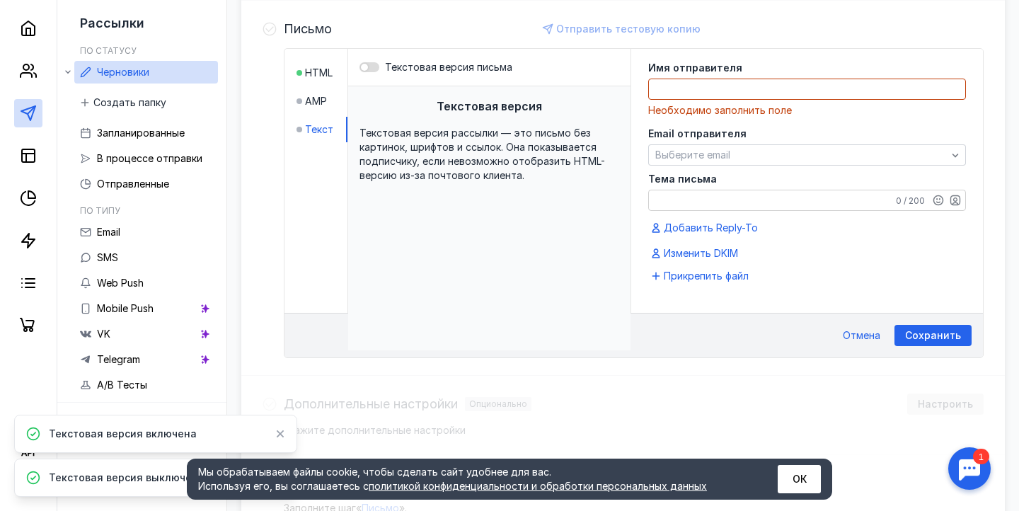
click at [365, 67] on div at bounding box center [364, 67] width 7 height 7
click at [360, 67] on input "Текстовая версия письма" at bounding box center [360, 67] width 0 height 0
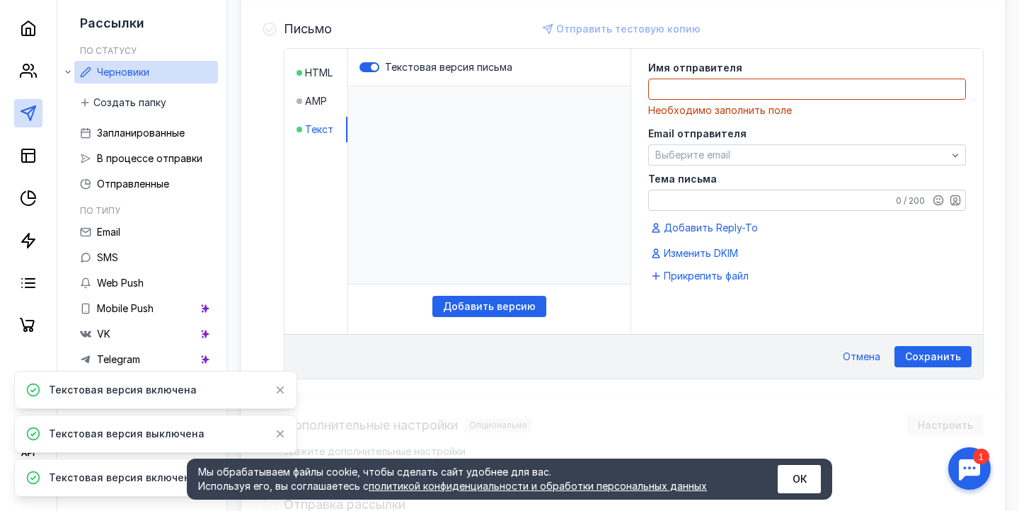
click at [396, 123] on p "​" at bounding box center [489, 185] width 282 height 198
click at [435, 151] on p "​" at bounding box center [489, 185] width 282 height 198
click at [480, 304] on span "Добавить версию" at bounding box center [489, 307] width 93 height 12
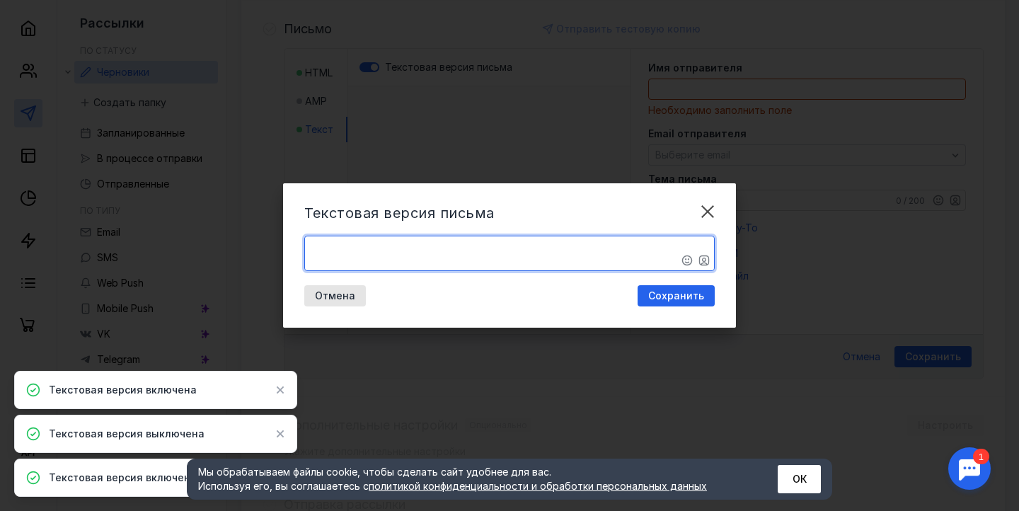
click at [508, 270] on textarea "​" at bounding box center [509, 253] width 409 height 34
paste textarea "Loremipsumdo! Sita conse Adipis. E — seddoeius t Incid-Utlaboreet. Dolore magna…"
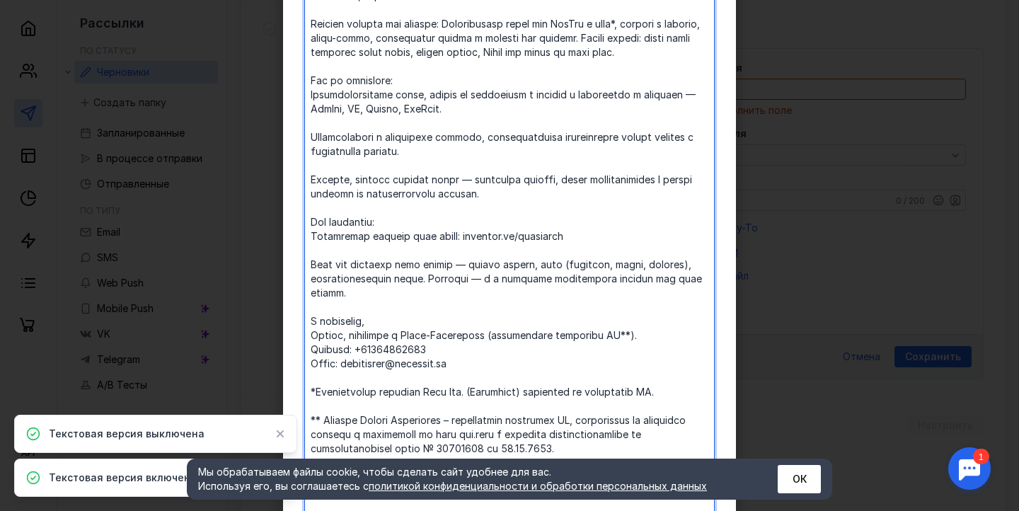
scroll to position [766, 0]
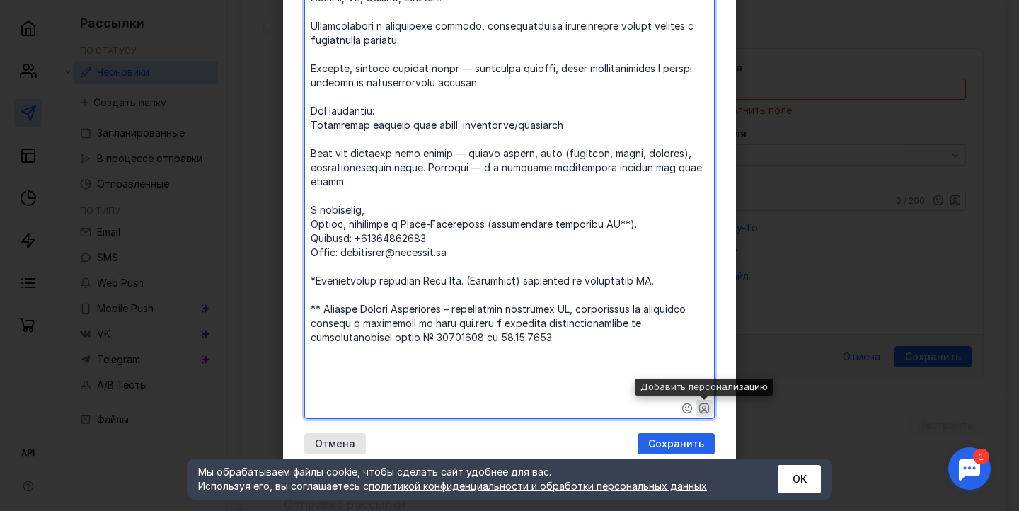
type textarea "​Loremipsumdo! Sita conse Adipis. E — seddoeius t Incid-Utlaboreet. Dolore magn…"
click at [709, 407] on icon "button" at bounding box center [704, 408] width 10 height 10
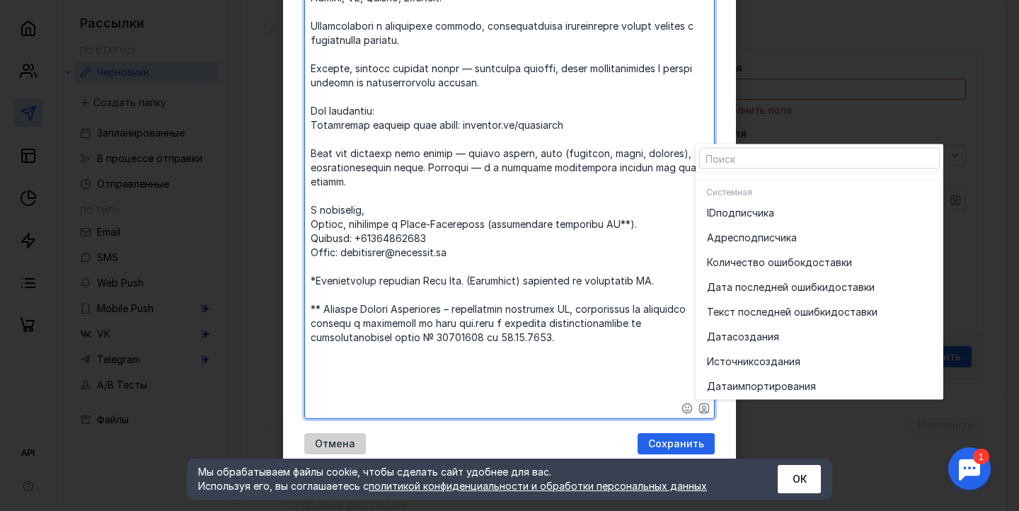
click at [314, 447] on div "Отмена" at bounding box center [335, 444] width 55 height 12
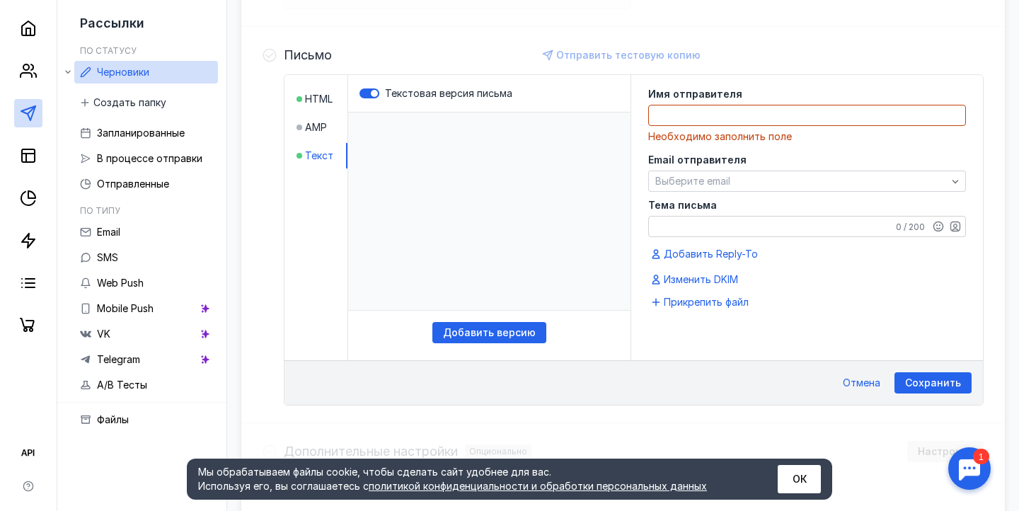
scroll to position [184, 0]
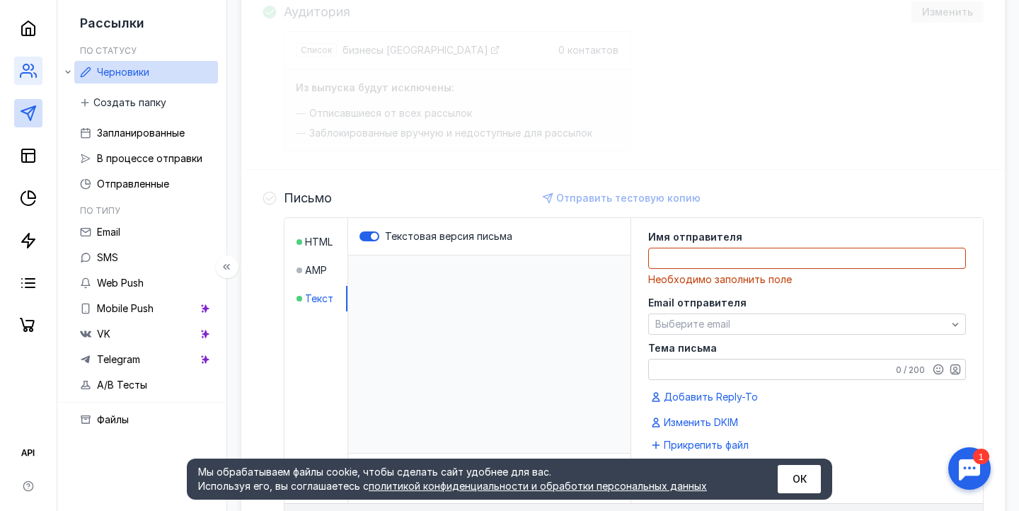
click at [38, 78] on link at bounding box center [28, 71] width 28 height 28
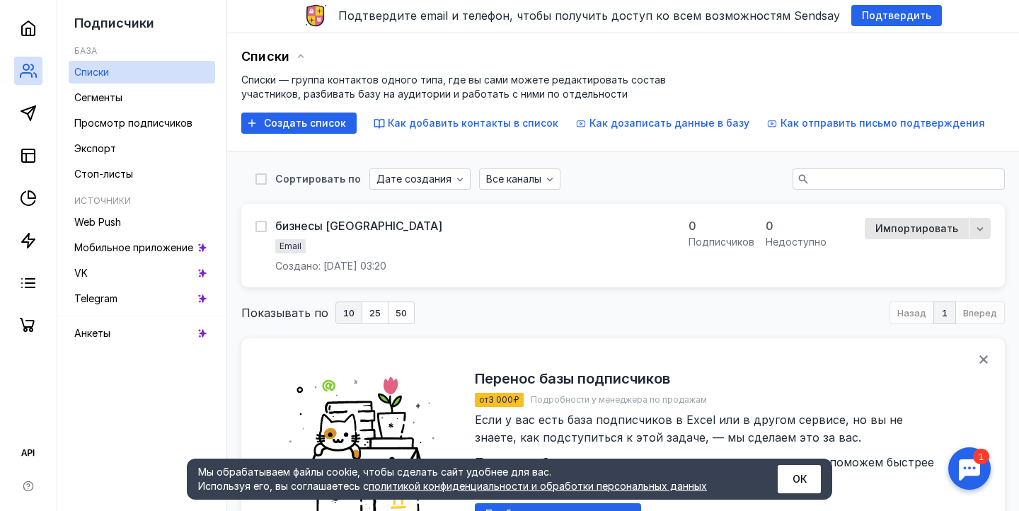
scroll to position [67, 0]
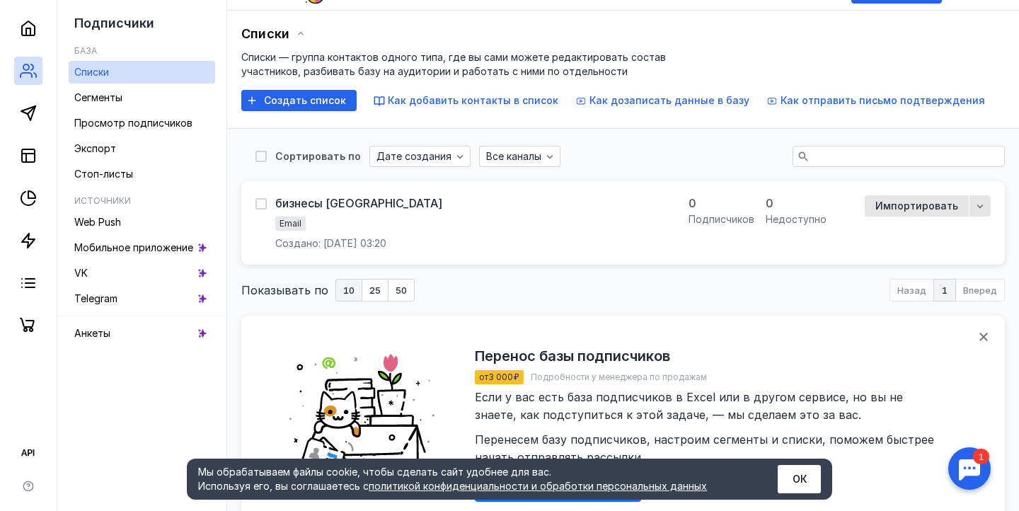
click at [387, 211] on div "бизнесы [GEOGRAPHIC_DATA] Email Создано: [DATE] 03:20" at bounding box center [358, 222] width 167 height 55
click at [322, 202] on div "бизнесы [GEOGRAPHIC_DATA]" at bounding box center [358, 203] width 167 height 14
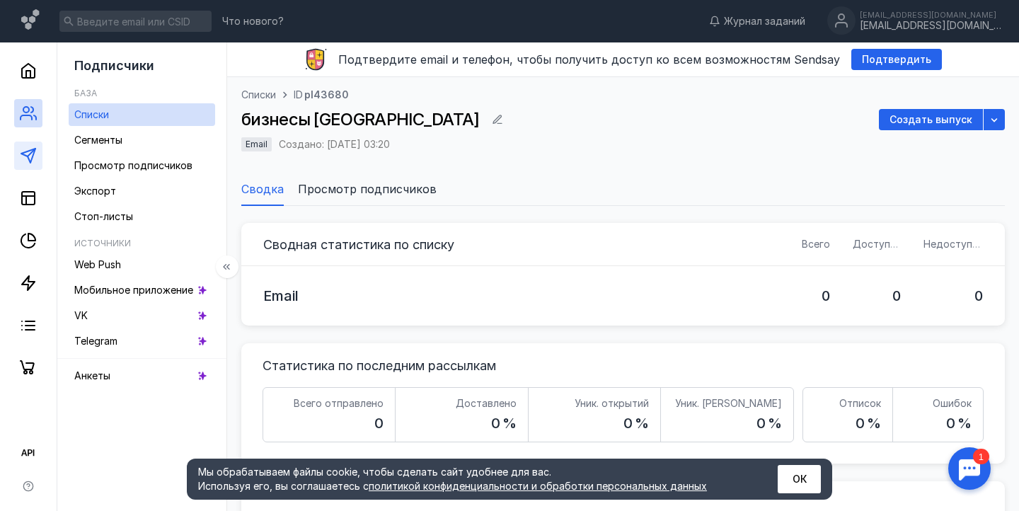
click at [30, 168] on link at bounding box center [28, 156] width 28 height 28
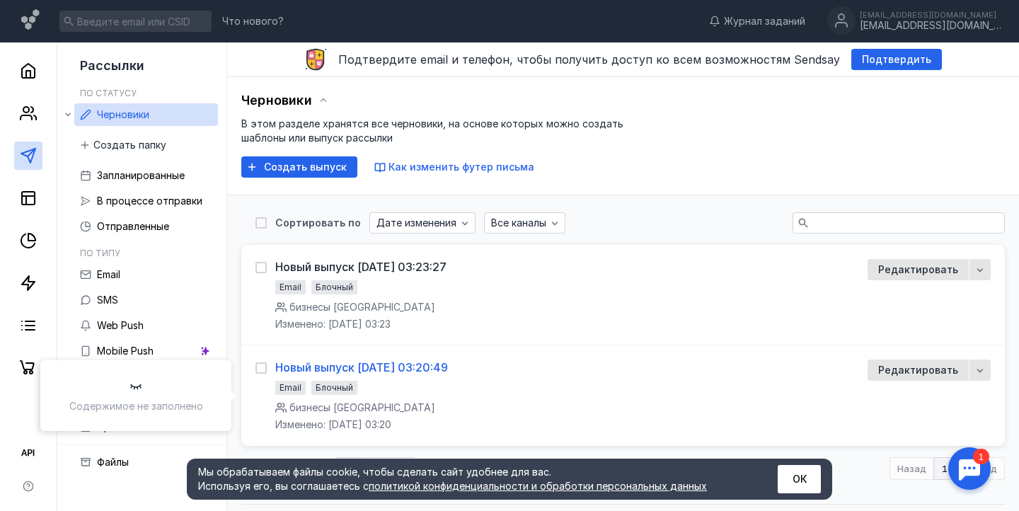
click at [322, 362] on div "Новый выпуск [DATE] 03:20:49" at bounding box center [361, 367] width 173 height 14
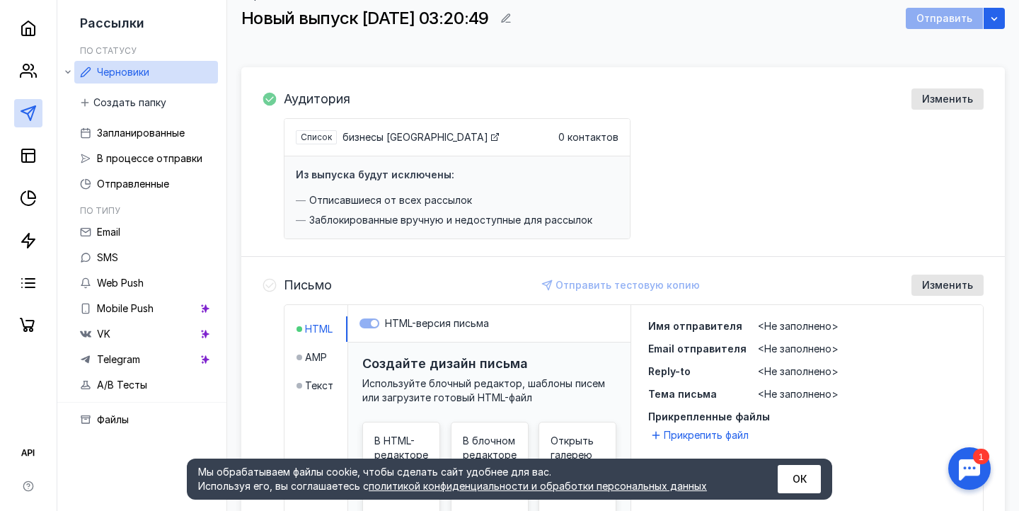
scroll to position [110, 0]
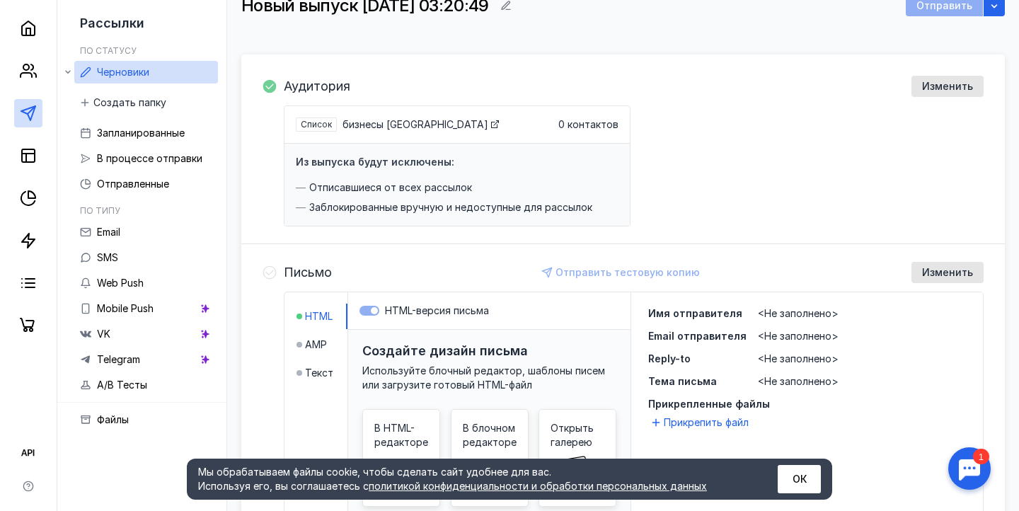
click at [784, 341] on span "<Не заполнено>" at bounding box center [798, 336] width 81 height 12
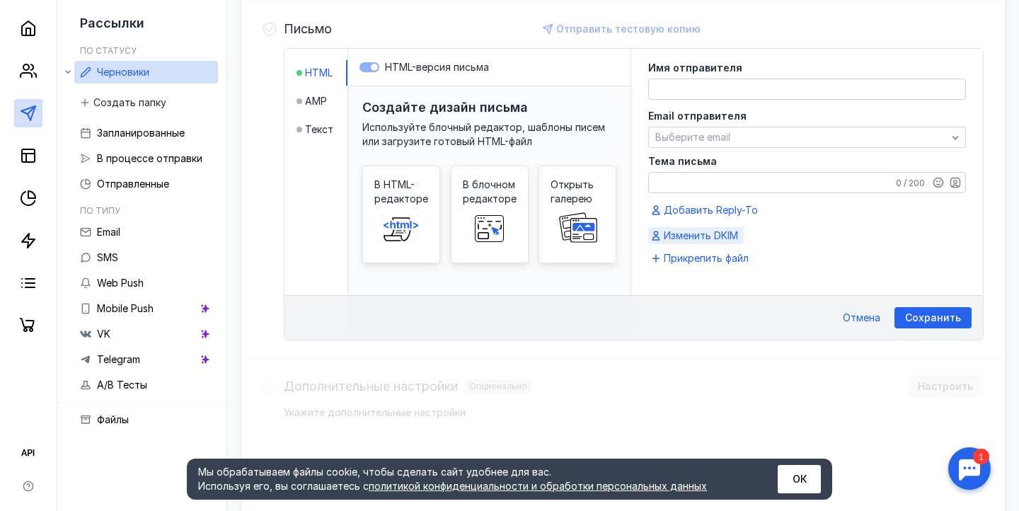
scroll to position [307, 0]
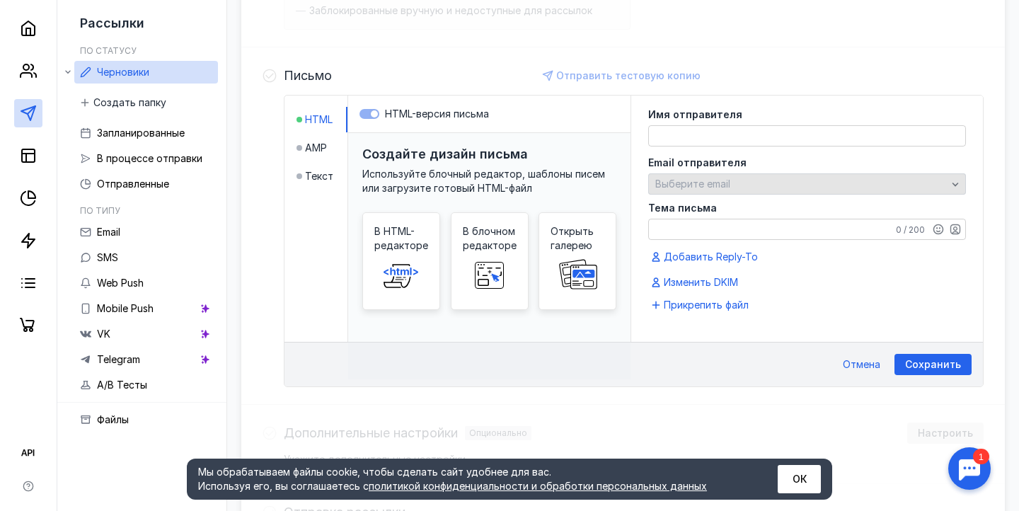
click at [699, 187] on span "Выберите email" at bounding box center [693, 184] width 75 height 12
click at [699, 180] on span "Выберите email" at bounding box center [693, 184] width 75 height 12
click at [729, 188] on span "Выберите email" at bounding box center [693, 184] width 75 height 12
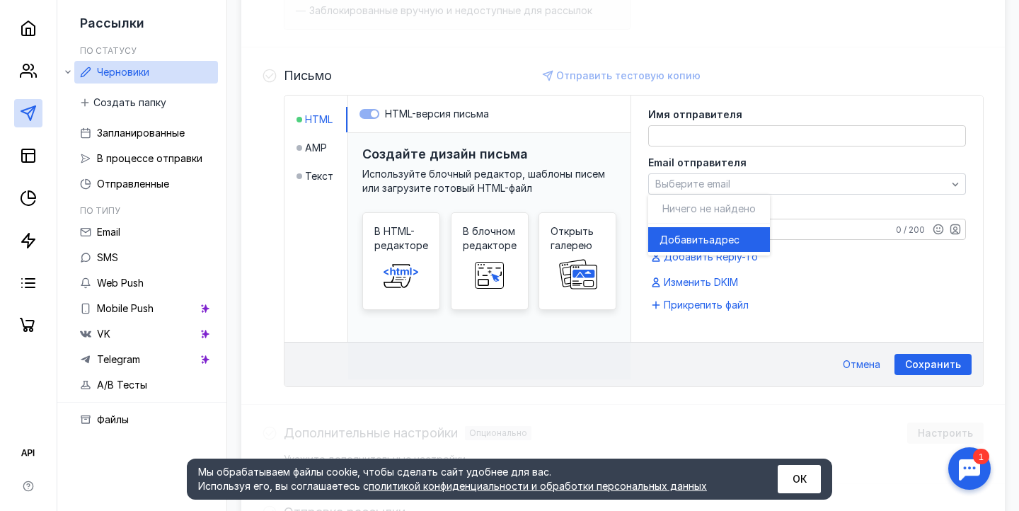
click at [709, 237] on span "адрес" at bounding box center [724, 240] width 30 height 14
click at [716, 143] on textarea at bounding box center [807, 136] width 316 height 20
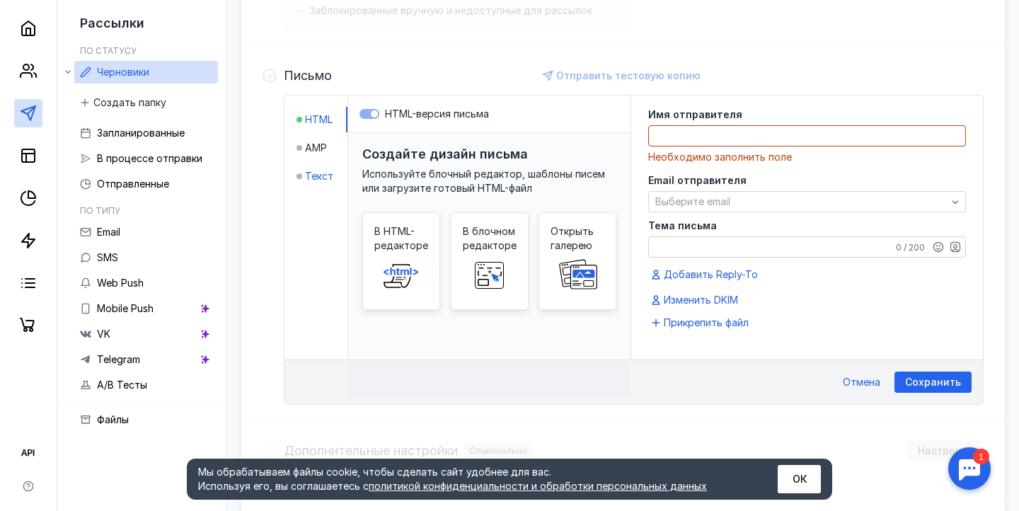
click at [325, 174] on span "Текст" at bounding box center [319, 176] width 28 height 14
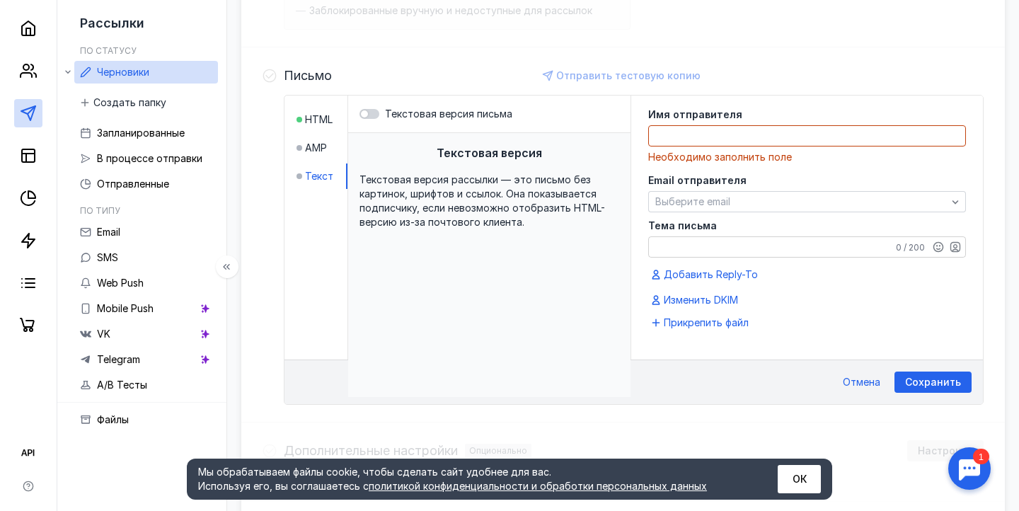
click at [6, 109] on div at bounding box center [28, 170] width 57 height 340
click at [23, 110] on polygon at bounding box center [28, 113] width 14 height 14
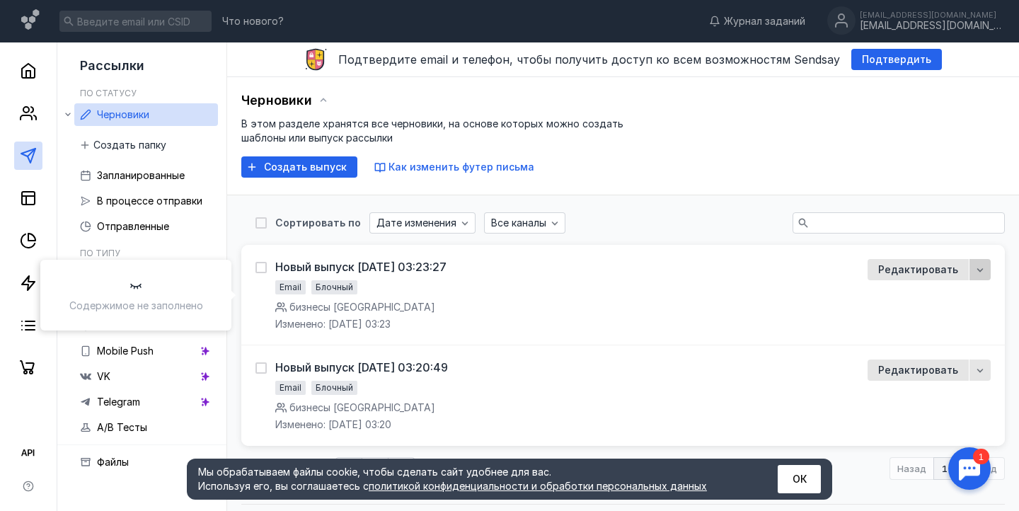
click at [975, 270] on icon "button" at bounding box center [980, 269] width 11 height 11
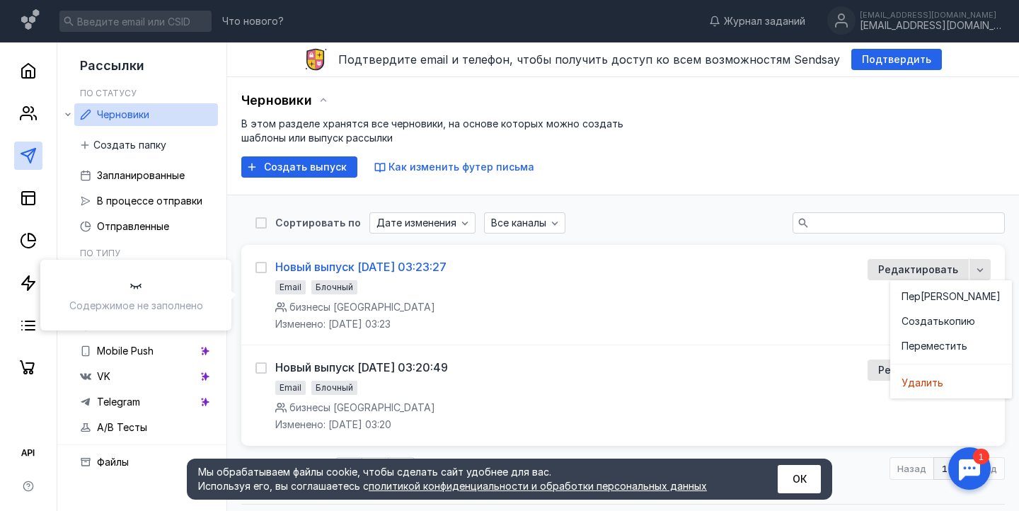
click at [408, 263] on div "Новый выпуск [DATE] 03:23:27" at bounding box center [360, 267] width 171 height 14
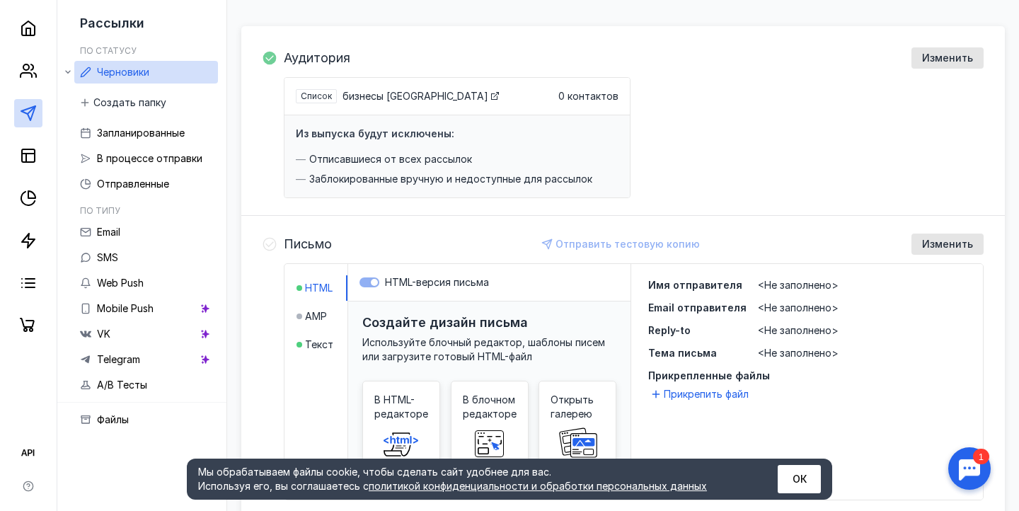
scroll to position [193, 0]
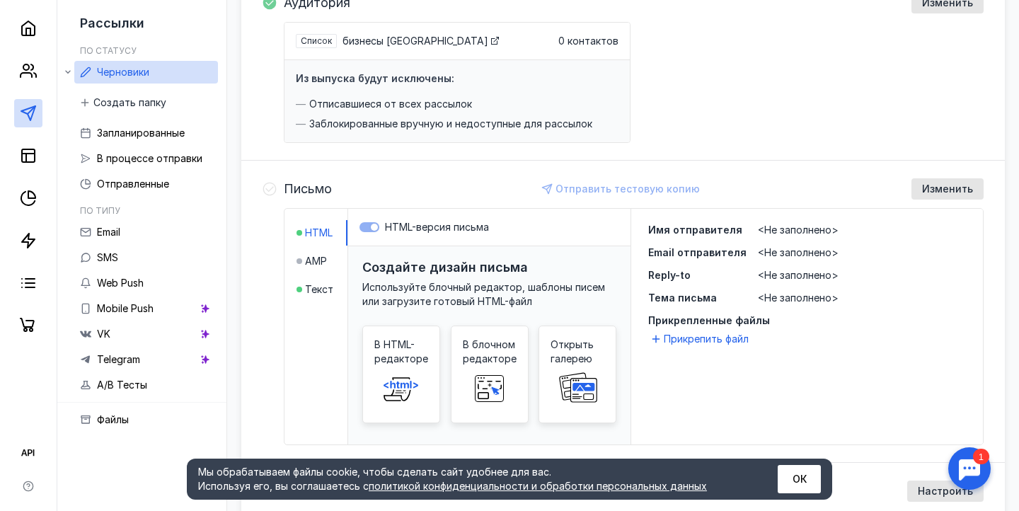
click at [295, 285] on div "HTML AMP Текст" at bounding box center [317, 327] width 64 height 236
click at [314, 286] on span "Текст" at bounding box center [319, 289] width 28 height 14
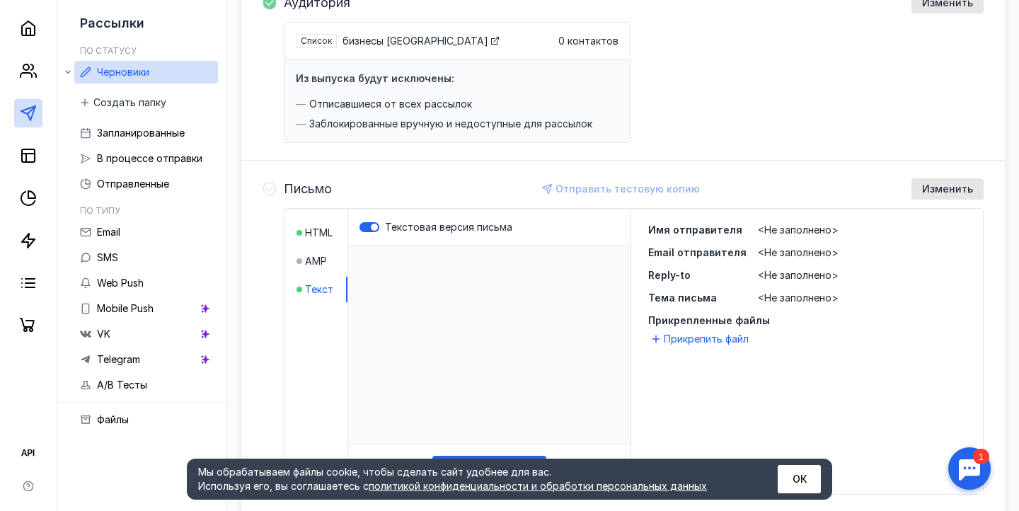
click at [387, 294] on p "​" at bounding box center [489, 345] width 282 height 198
click at [319, 228] on span "HTML" at bounding box center [319, 233] width 28 height 14
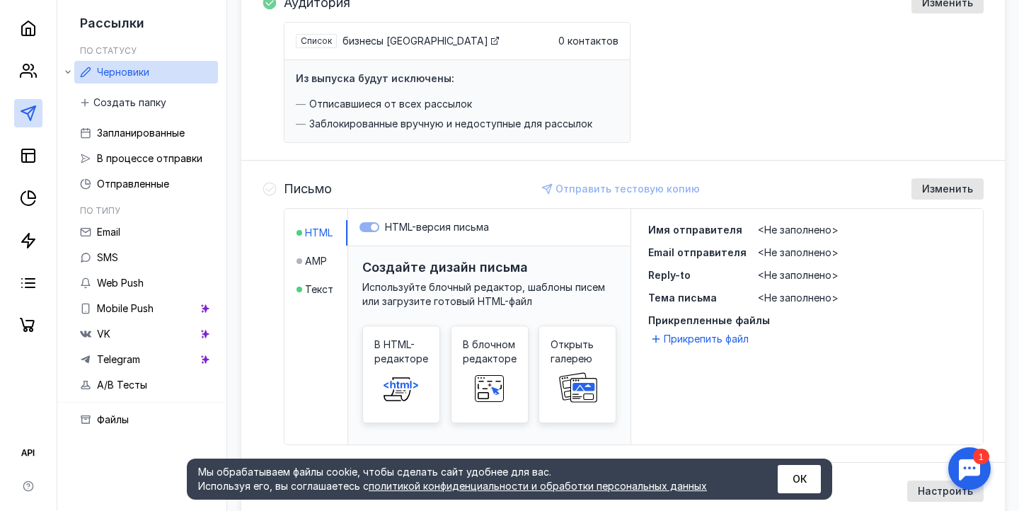
click at [367, 227] on label "HTML-версия письма" at bounding box center [490, 227] width 260 height 14
click at [314, 282] on span "Текст" at bounding box center [319, 289] width 28 height 14
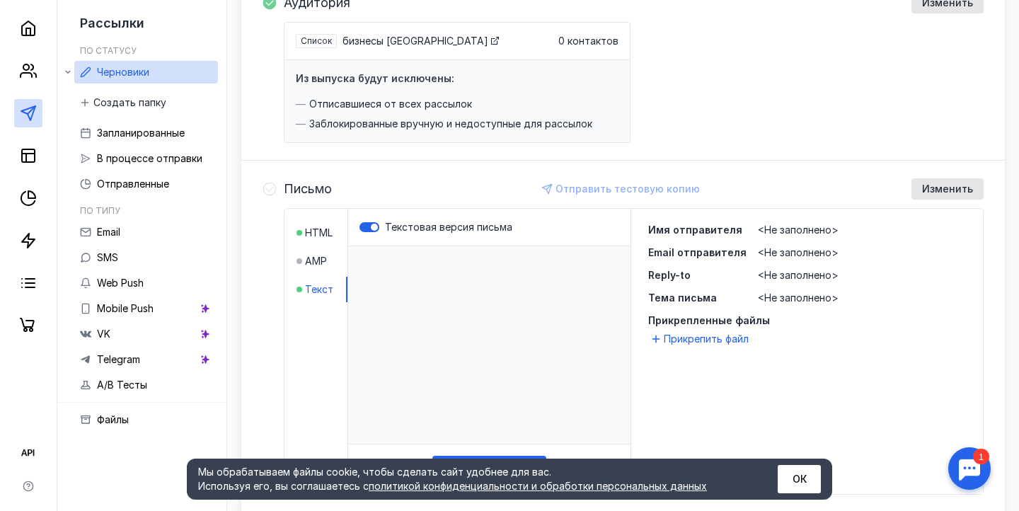
click at [413, 289] on p "​" at bounding box center [489, 345] width 282 height 198
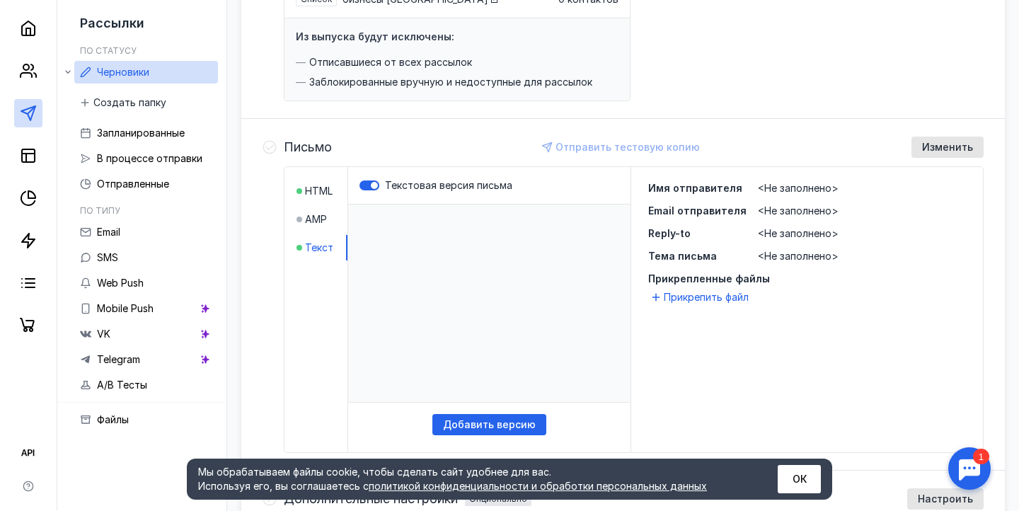
scroll to position [241, 0]
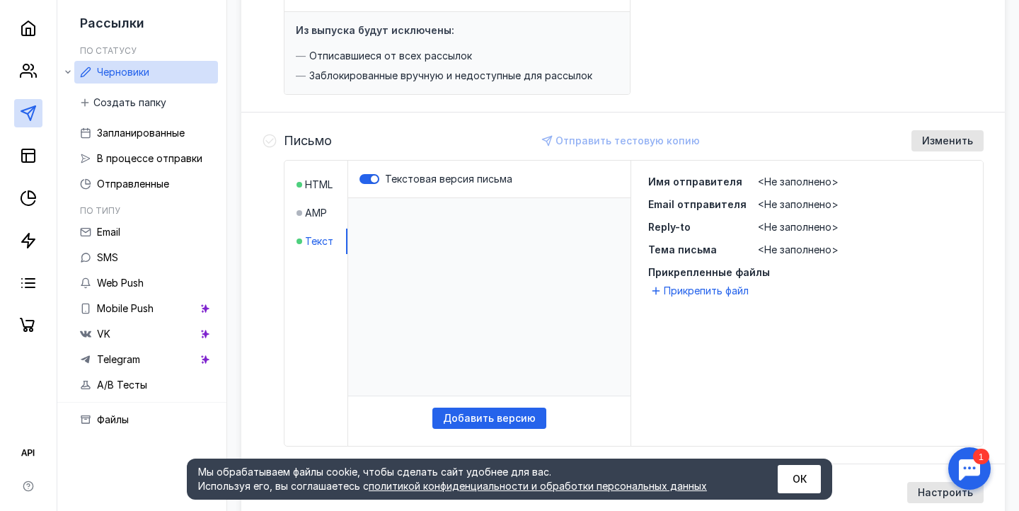
click at [791, 179] on span "<Не заполнено>" at bounding box center [798, 182] width 81 height 12
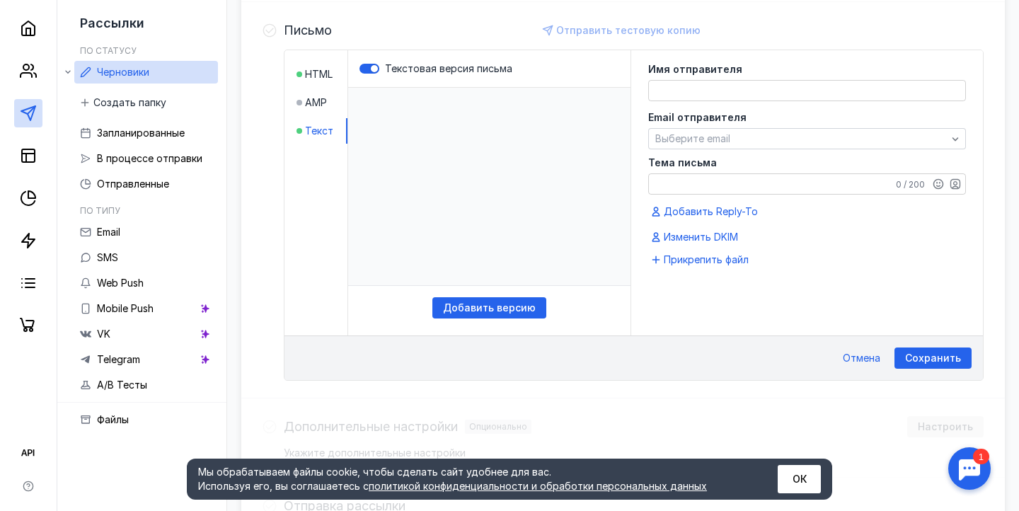
scroll to position [353, 0]
click at [726, 102] on div "Имя отправителя Email отправителя Выберите email Тема письма 0 / 200 Добавить R…" at bounding box center [807, 153] width 318 height 181
click at [726, 91] on textarea at bounding box center [807, 89] width 316 height 20
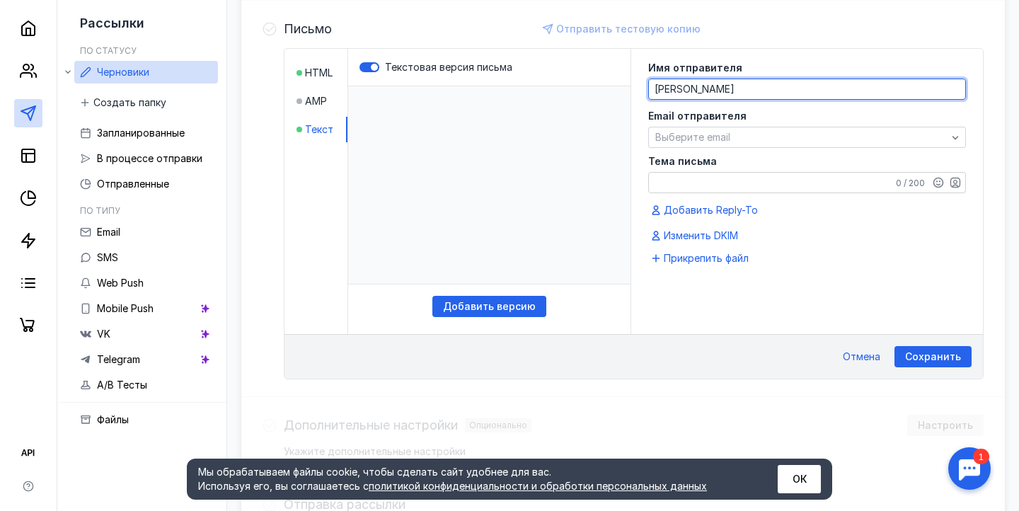
type textarea "[PERSON_NAME]"
click at [719, 119] on span "Email отправителя" at bounding box center [697, 116] width 98 height 10
click at [719, 123] on div "Email отправителя Выберите email" at bounding box center [807, 129] width 318 height 37
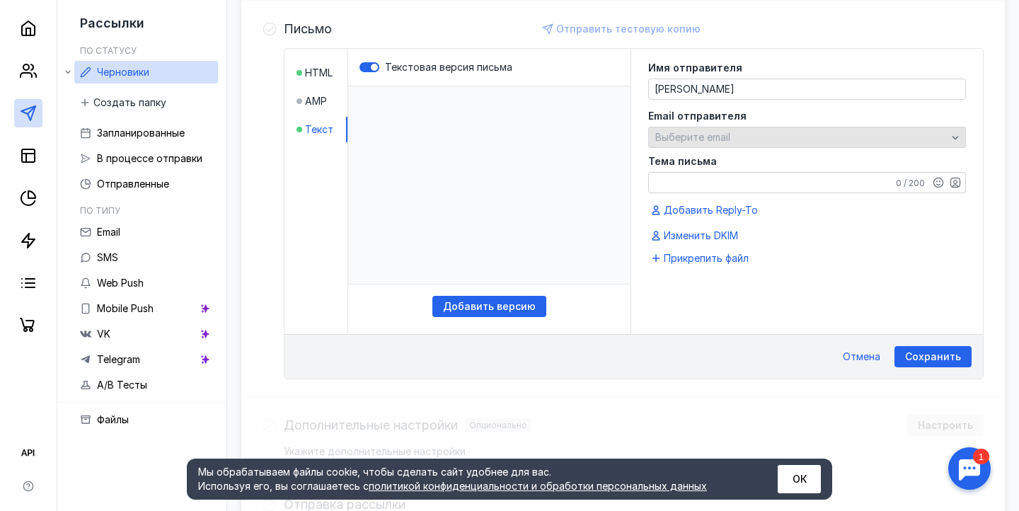
click at [714, 130] on div "Выберите email" at bounding box center [807, 137] width 318 height 21
click at [711, 138] on span "Выберите email" at bounding box center [693, 137] width 75 height 12
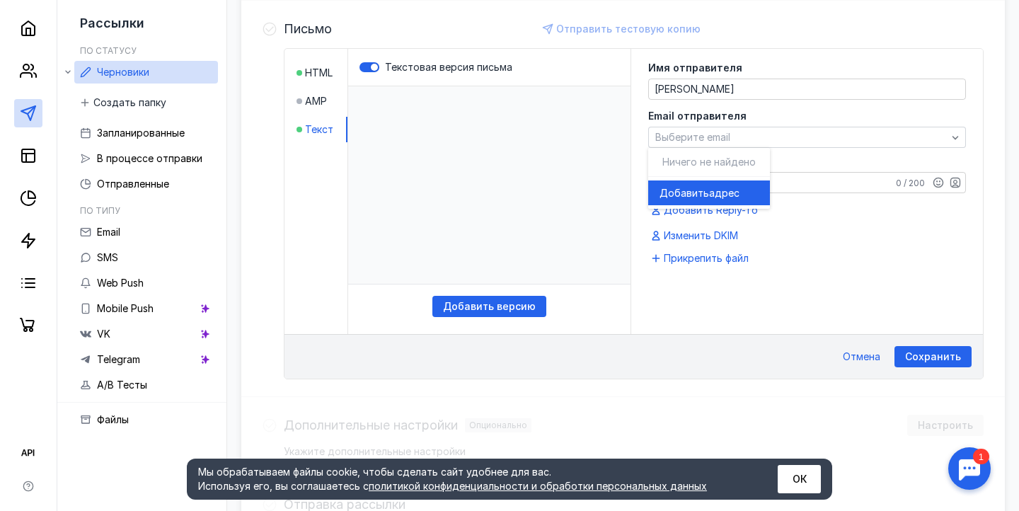
click at [696, 191] on span "Добавить" at bounding box center [685, 193] width 50 height 14
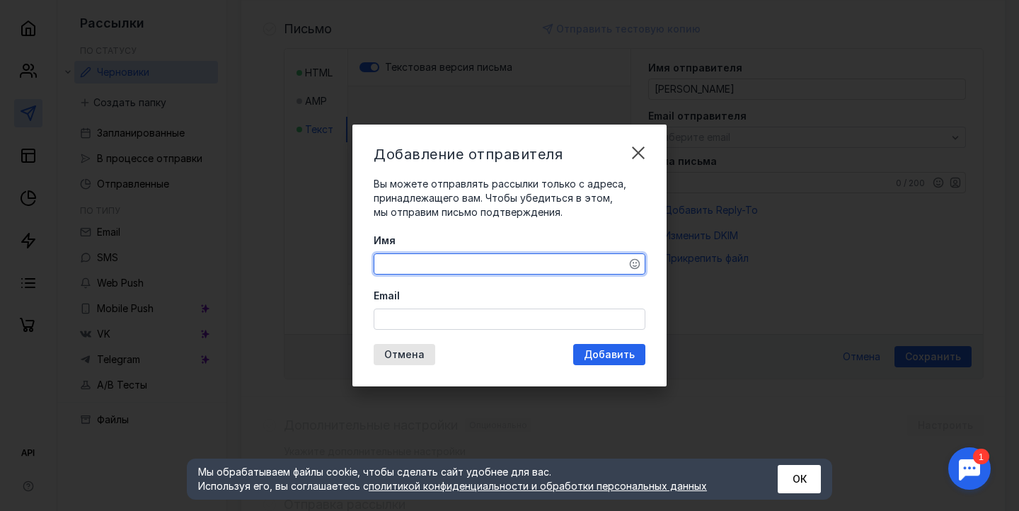
click at [502, 256] on textarea "Имя" at bounding box center [509, 264] width 270 height 20
type textarea "[PERSON_NAME]"
click at [448, 316] on input "Email" at bounding box center [509, 319] width 270 height 20
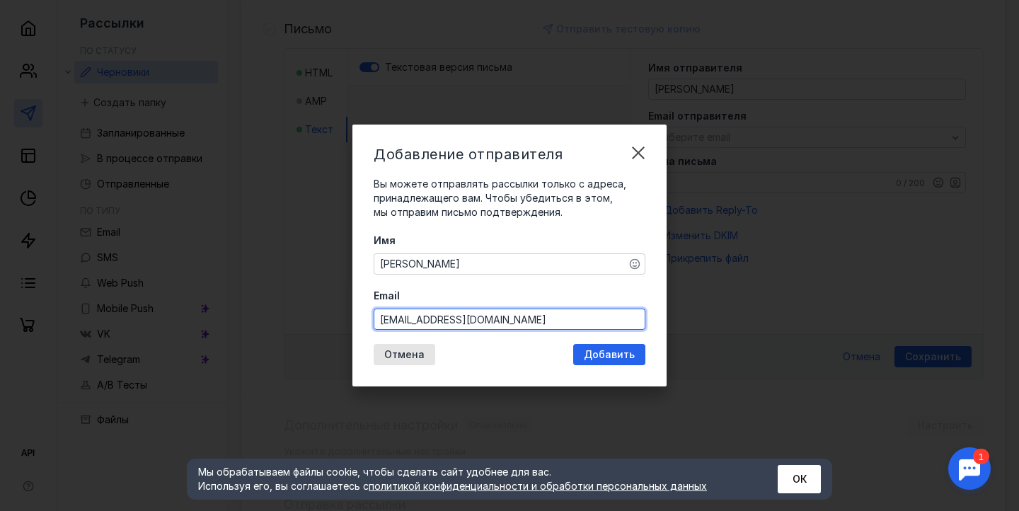
drag, startPoint x: 501, startPoint y: 317, endPoint x: 323, endPoint y: 316, distance: 178.4
click at [323, 316] on div "Добавление отправителя Вы можете отправлять рассылки только с адреса, принадлеж…" at bounding box center [509, 255] width 1019 height 511
type input "v"
type input "[EMAIL_ADDRESS][DOMAIN_NAME]"
click at [603, 359] on div "Добавление отправителя Вы можете отправлять рассылки только с адреса, принадлеж…" at bounding box center [510, 256] width 314 height 262
